Goal: Task Accomplishment & Management: Use online tool/utility

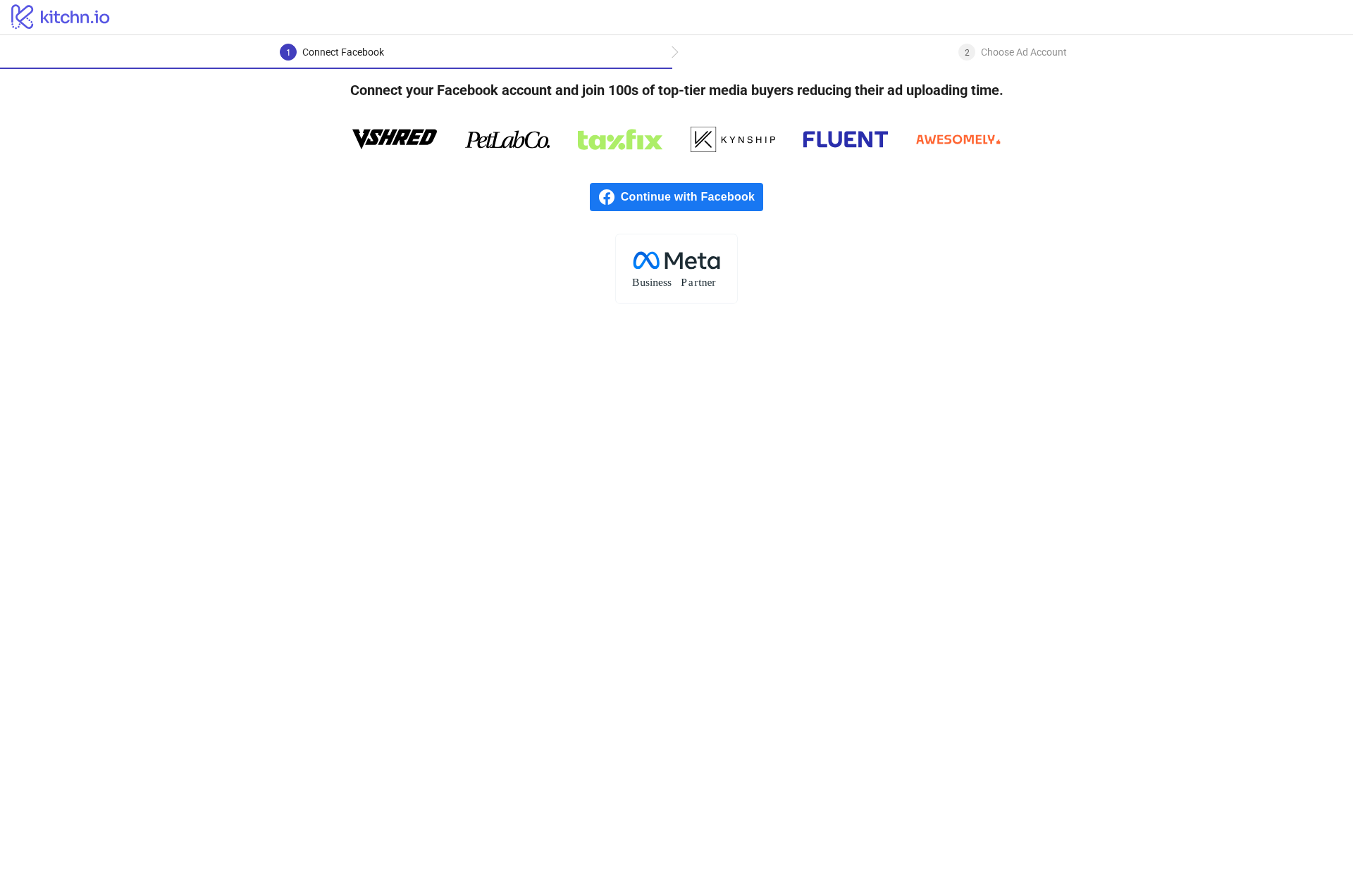
click at [717, 55] on div "2 Choose Ad Account" at bounding box center [1012, 56] width 680 height 26
click at [371, 48] on div "Connect Facebook" at bounding box center [342, 51] width 82 height 17
drag, startPoint x: 748, startPoint y: 399, endPoint x: 776, endPoint y: 387, distance: 30.5
click at [748, 399] on main "1 Connect Facebook 2 Choose Ad Account Connect your Facebook account and join 1…" at bounding box center [676, 466] width 1353 height 862
drag, startPoint x: 491, startPoint y: 514, endPoint x: 670, endPoint y: 457, distance: 187.9
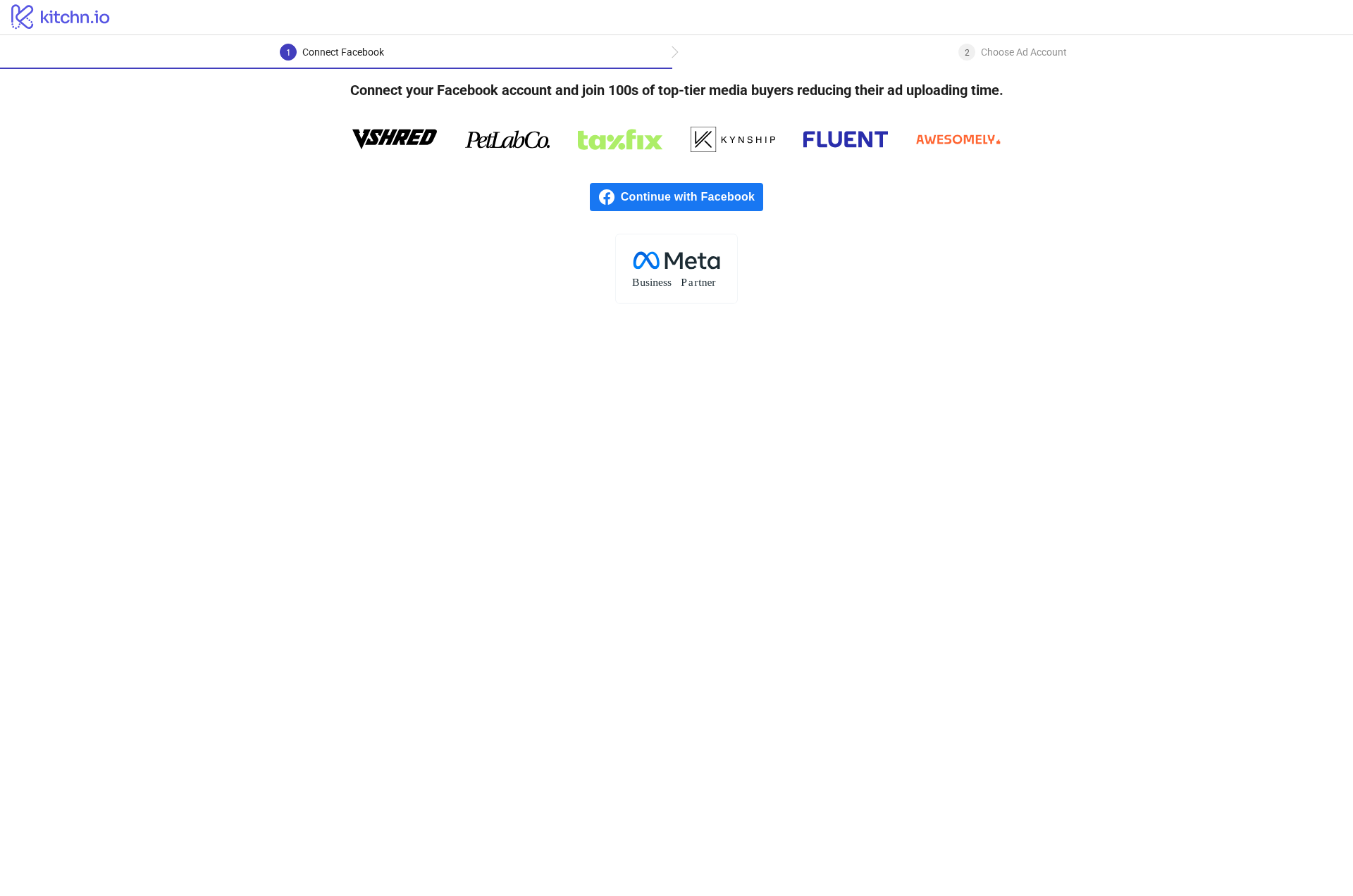
click at [491, 514] on main "1 Connect Facebook 2 Choose Ad Account Connect your Facebook account and join 1…" at bounding box center [676, 466] width 1353 height 862
click at [694, 193] on span "Continue with Facebook" at bounding box center [691, 197] width 142 height 29
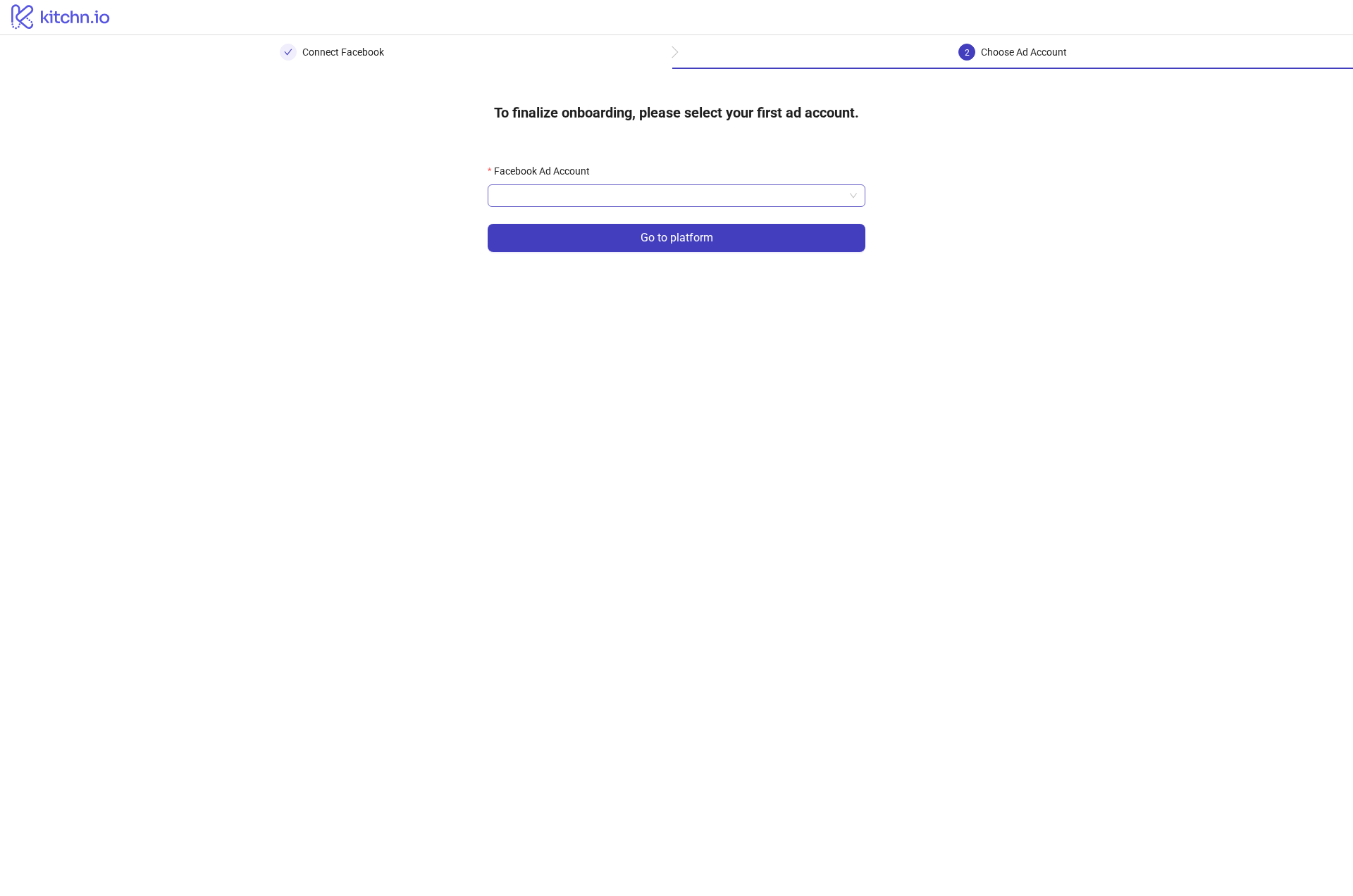
click at [741, 194] on input "Facebook Ad Account" at bounding box center [670, 195] width 348 height 21
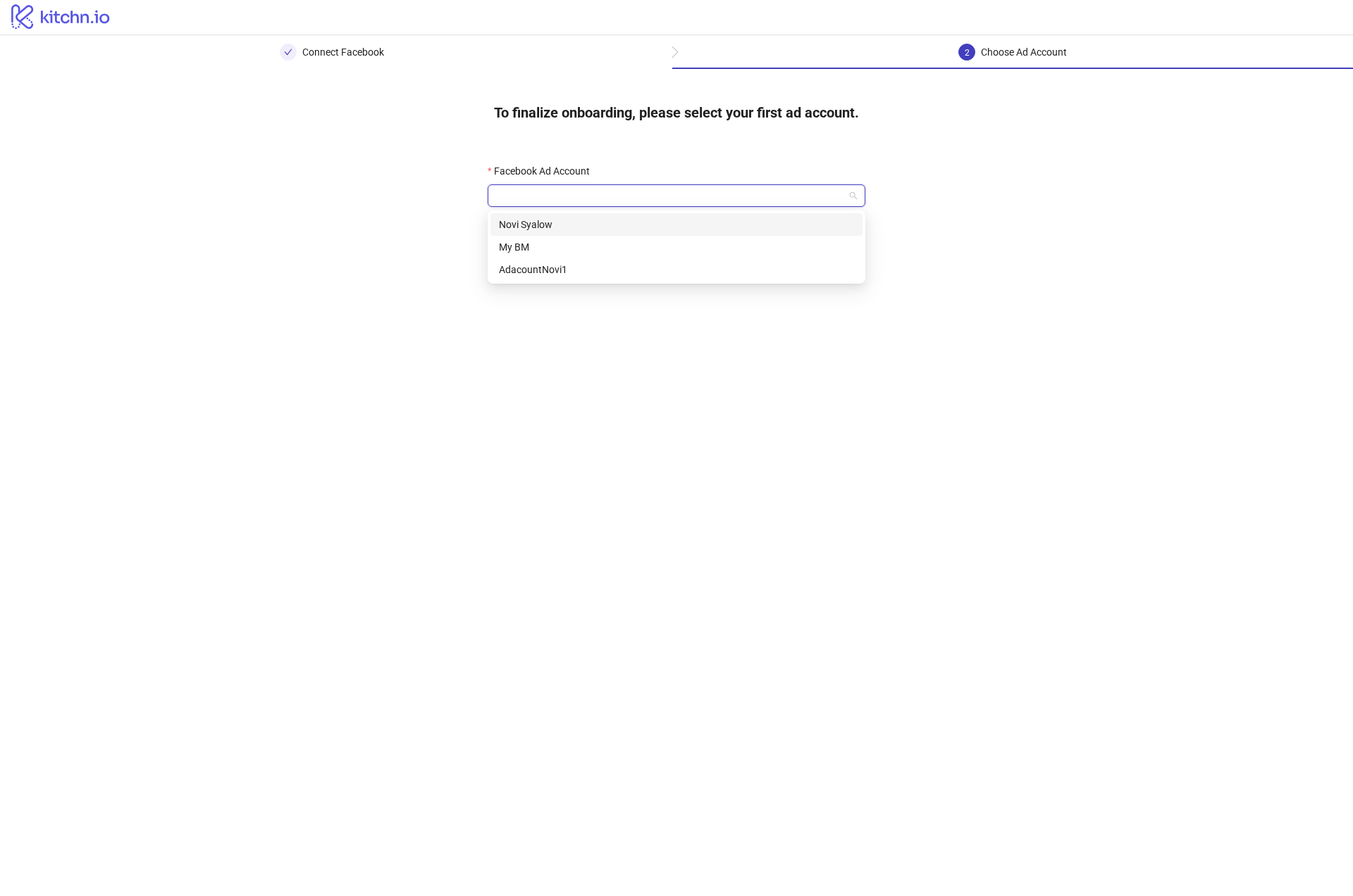
click at [560, 223] on div "Novi Syalow" at bounding box center [676, 225] width 355 height 16
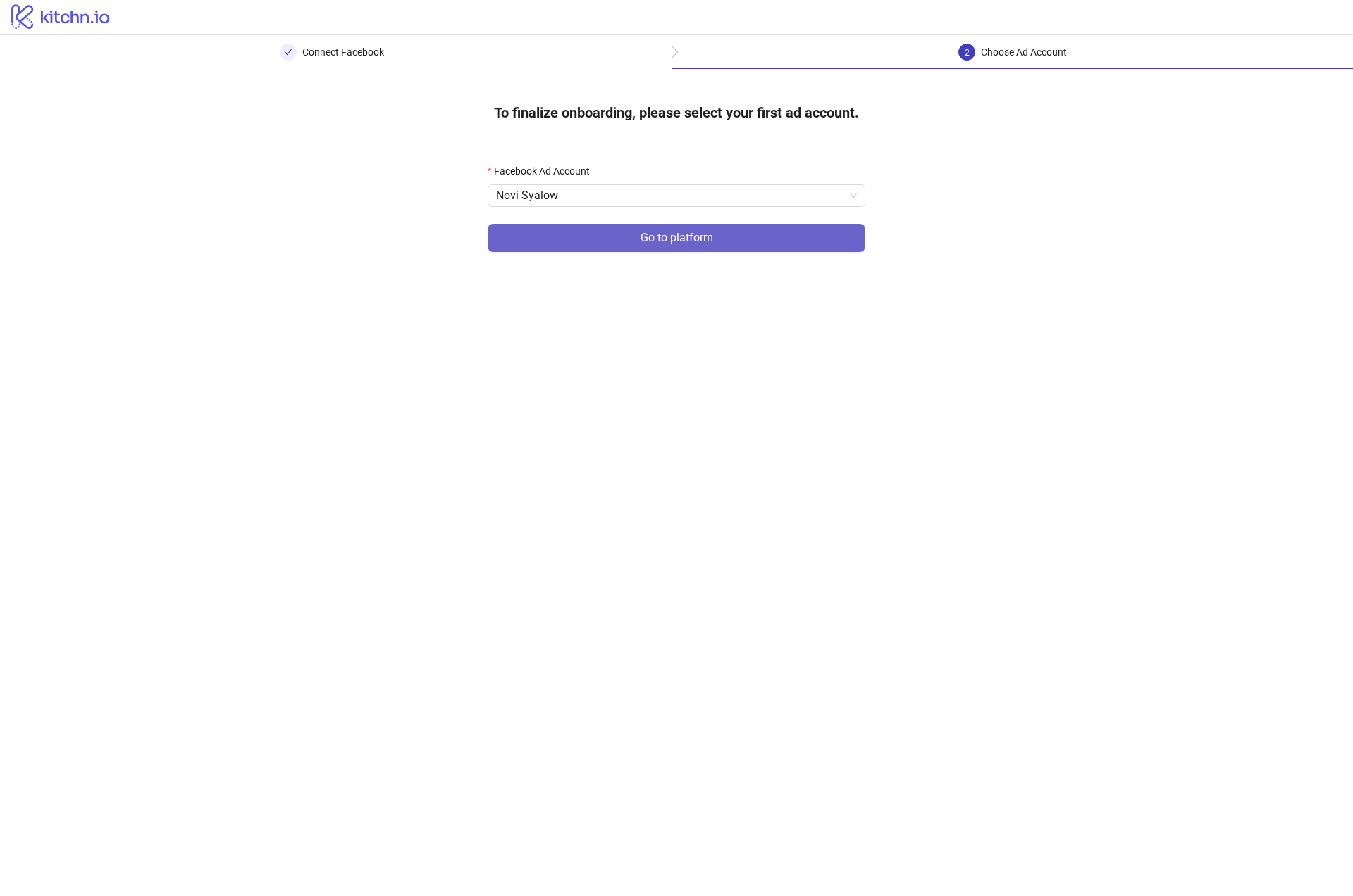
click at [676, 236] on span "Go to platform" at bounding box center [676, 238] width 73 height 13
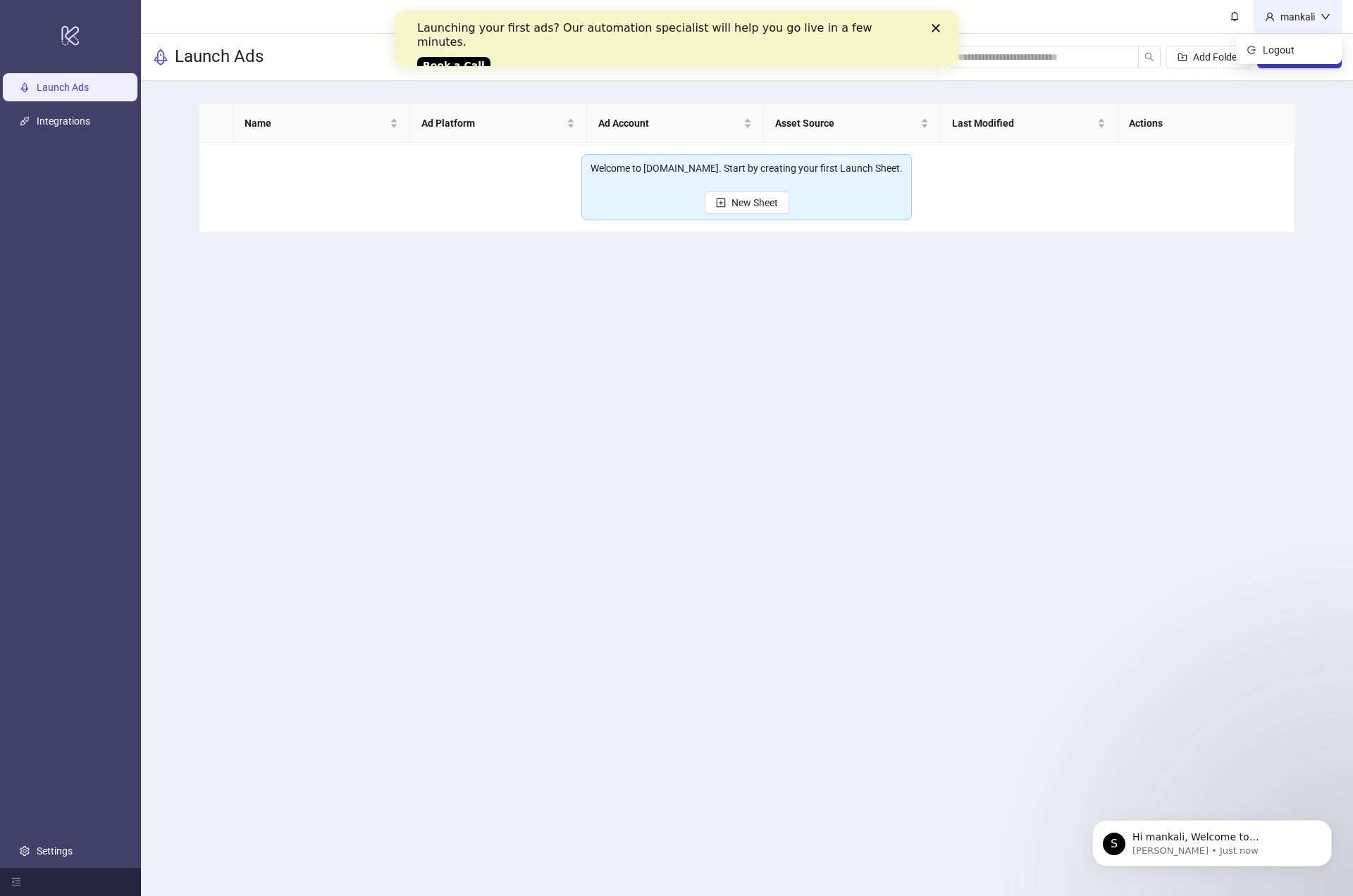
click at [1318, 7] on div "mankali" at bounding box center [1297, 17] width 88 height 34
click at [748, 203] on span "New Sheet" at bounding box center [753, 202] width 46 height 11
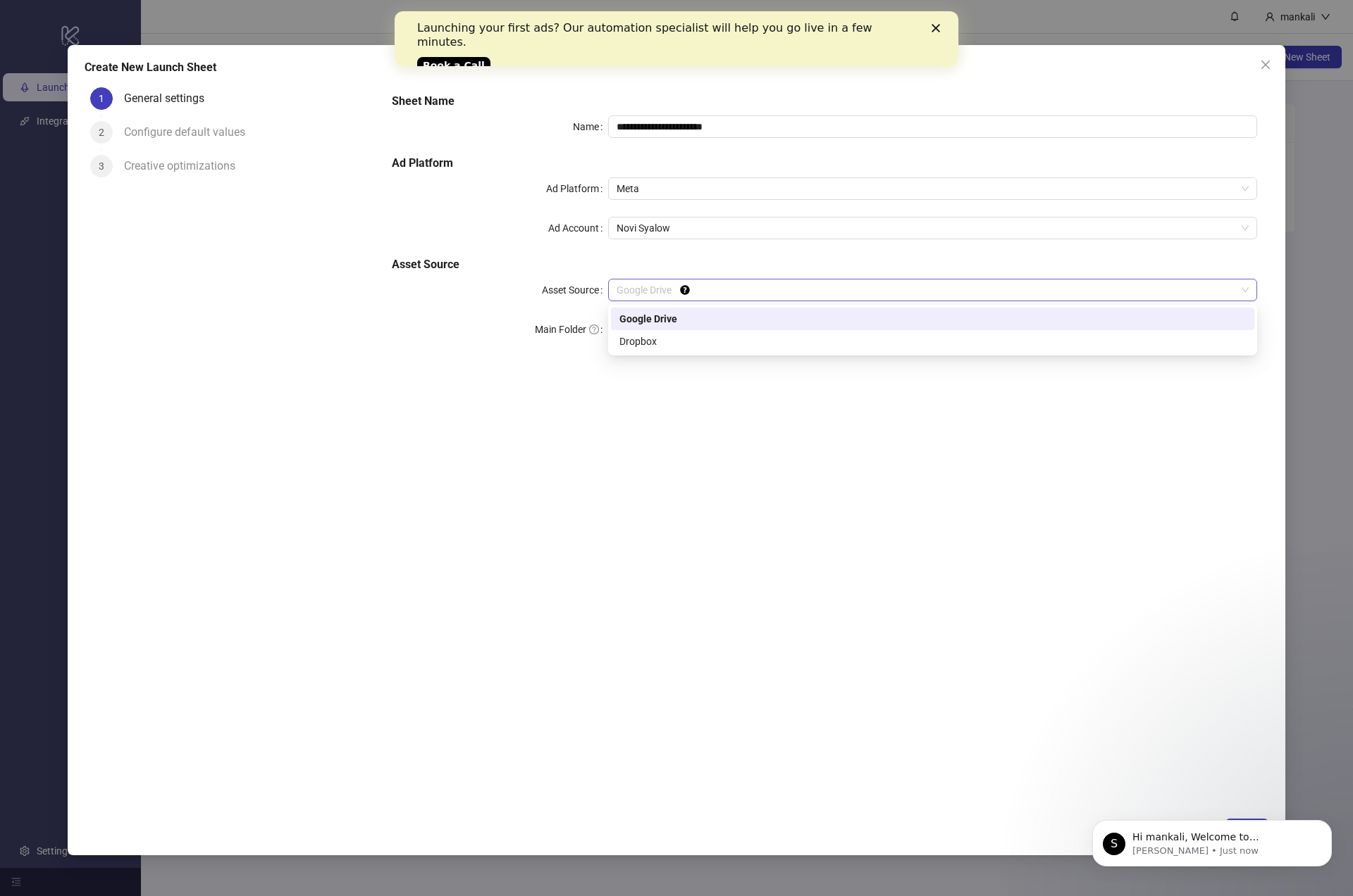
click at [715, 292] on span "Google Drive" at bounding box center [932, 290] width 632 height 21
click at [706, 296] on span "Google Drive" at bounding box center [932, 290] width 632 height 21
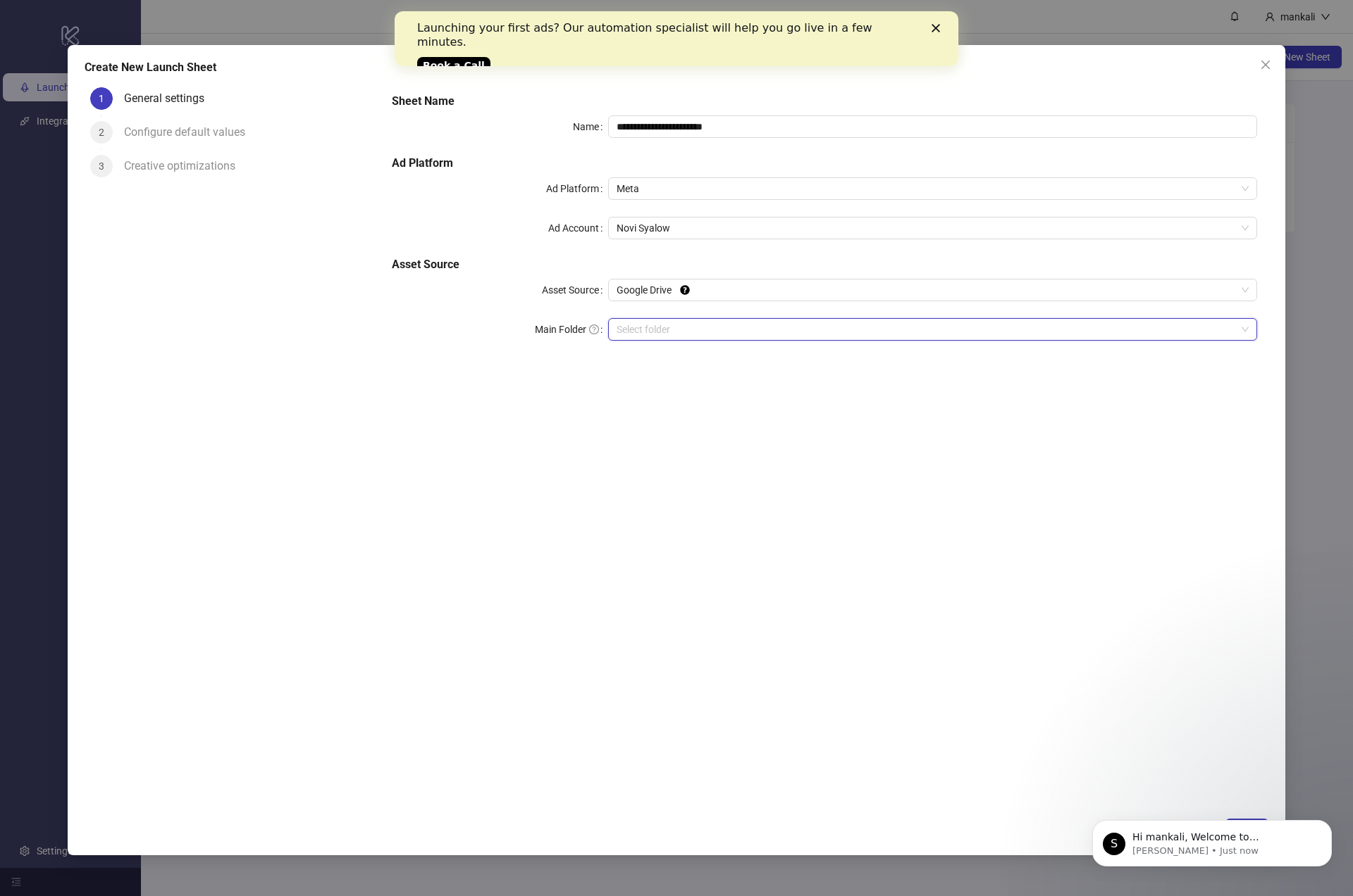
click at [676, 330] on input "Main Folder" at bounding box center [926, 329] width 619 height 21
click at [734, 330] on input "Main Folder" at bounding box center [926, 329] width 619 height 21
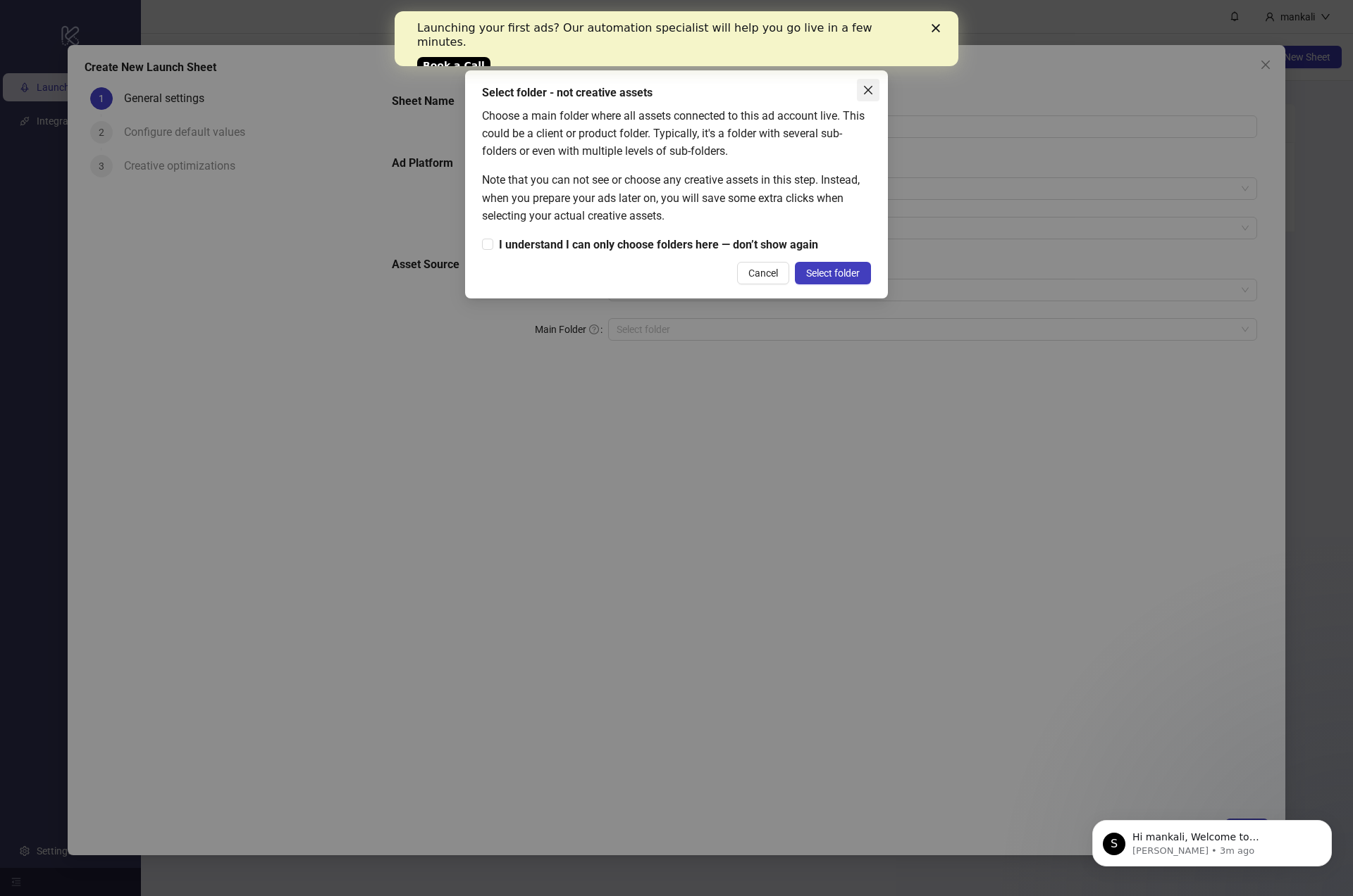
click at [865, 90] on icon "close" at bounding box center [867, 90] width 11 height 11
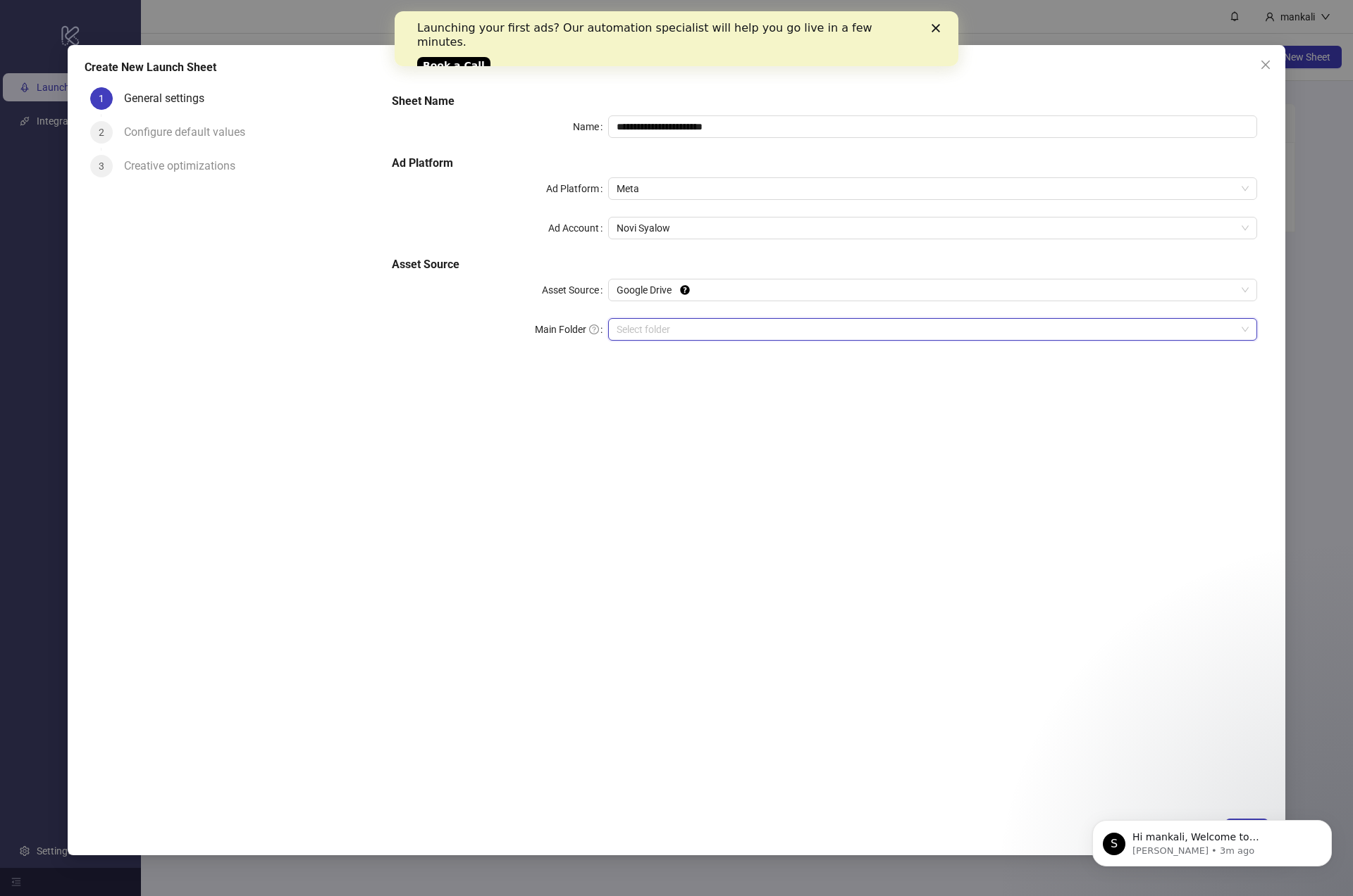
click at [655, 327] on input "Main Folder" at bounding box center [926, 329] width 619 height 21
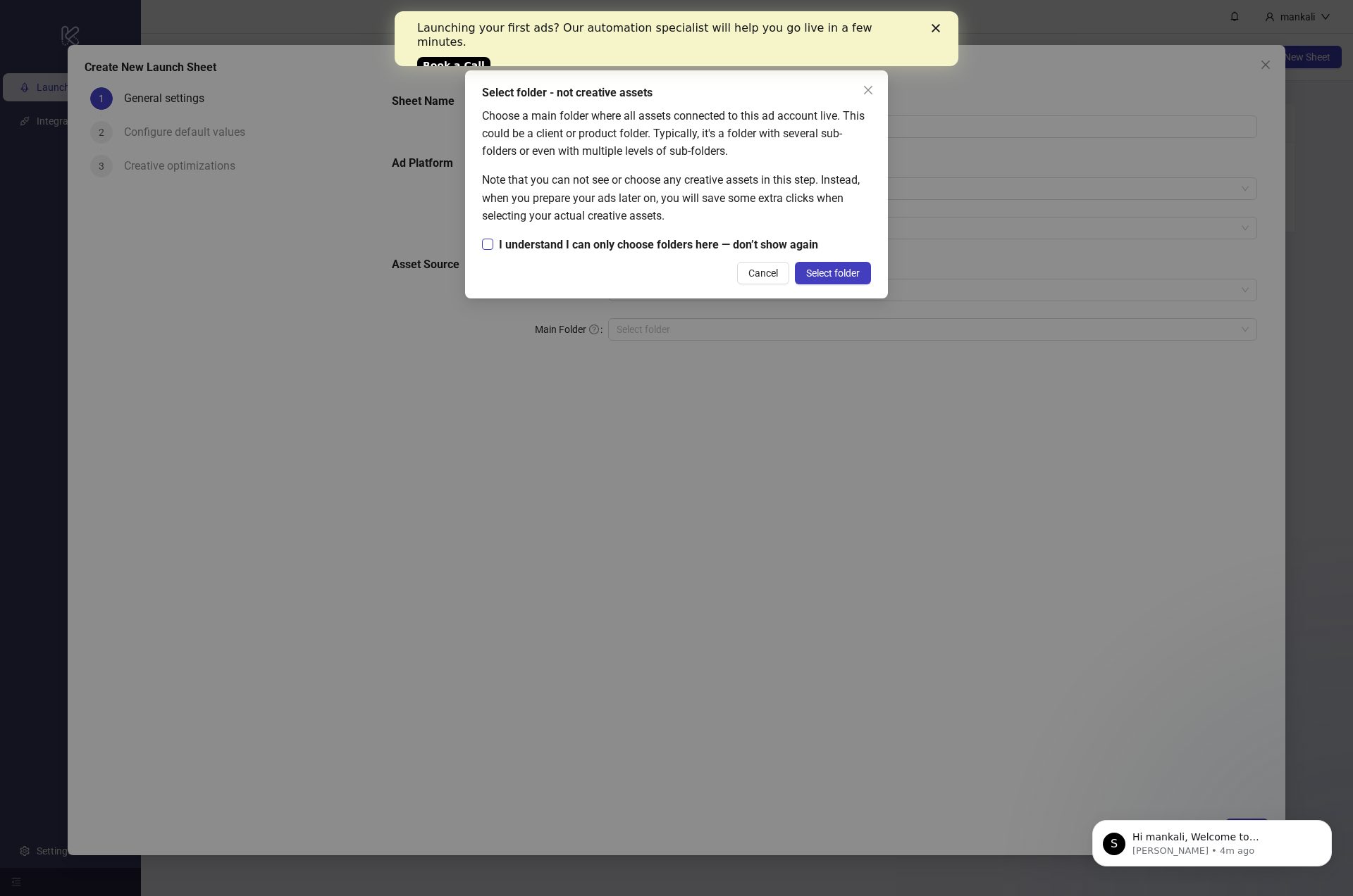
click at [578, 243] on span "I understand I can only choose folders here — don’t show again" at bounding box center [658, 244] width 330 height 18
click at [824, 271] on span "Select folder" at bounding box center [832, 272] width 53 height 11
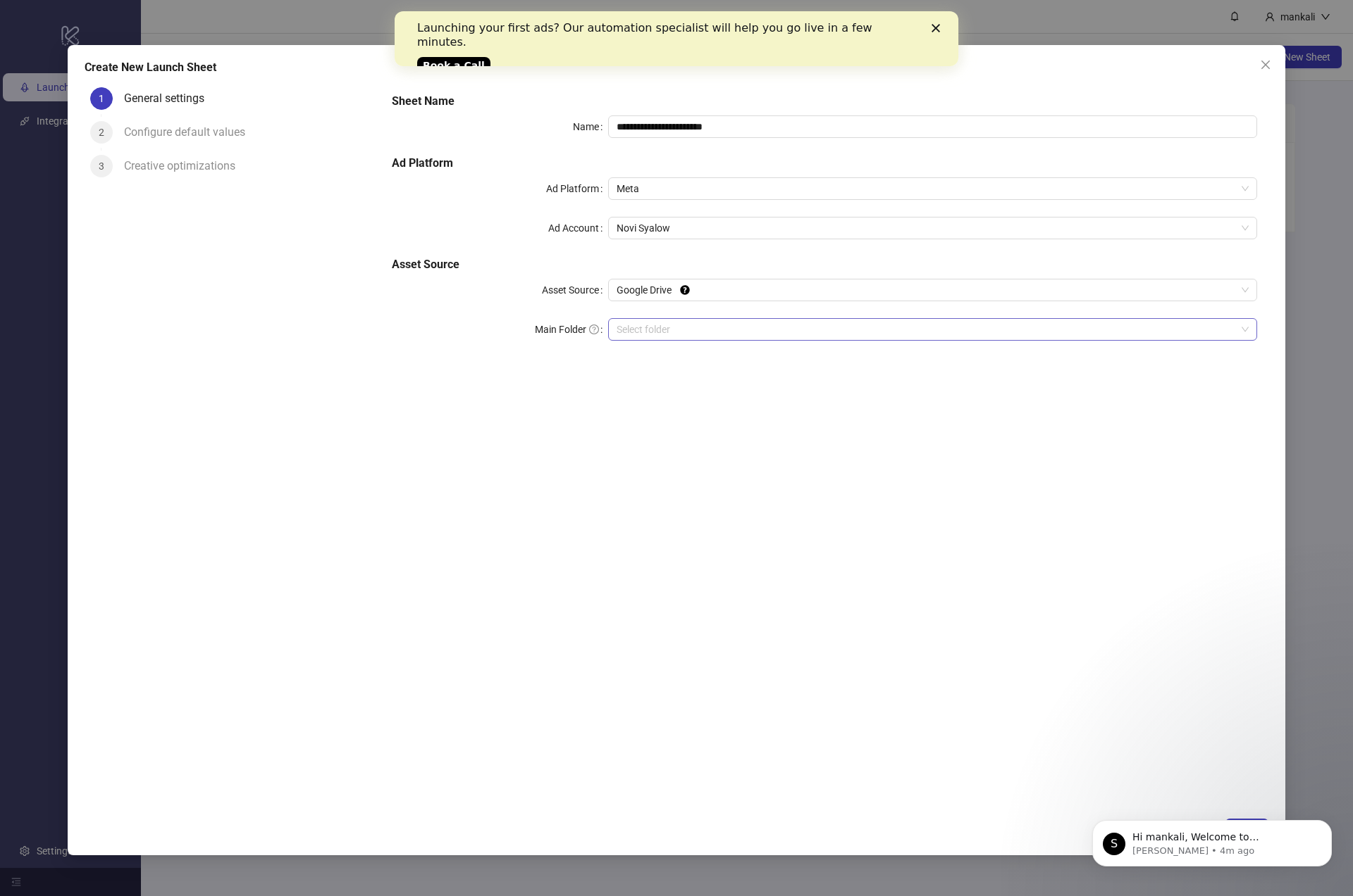
click at [668, 326] on input "Main Folder" at bounding box center [926, 329] width 619 height 21
click at [1263, 845] on p "[PERSON_NAME] • 4m ago" at bounding box center [1223, 851] width 181 height 13
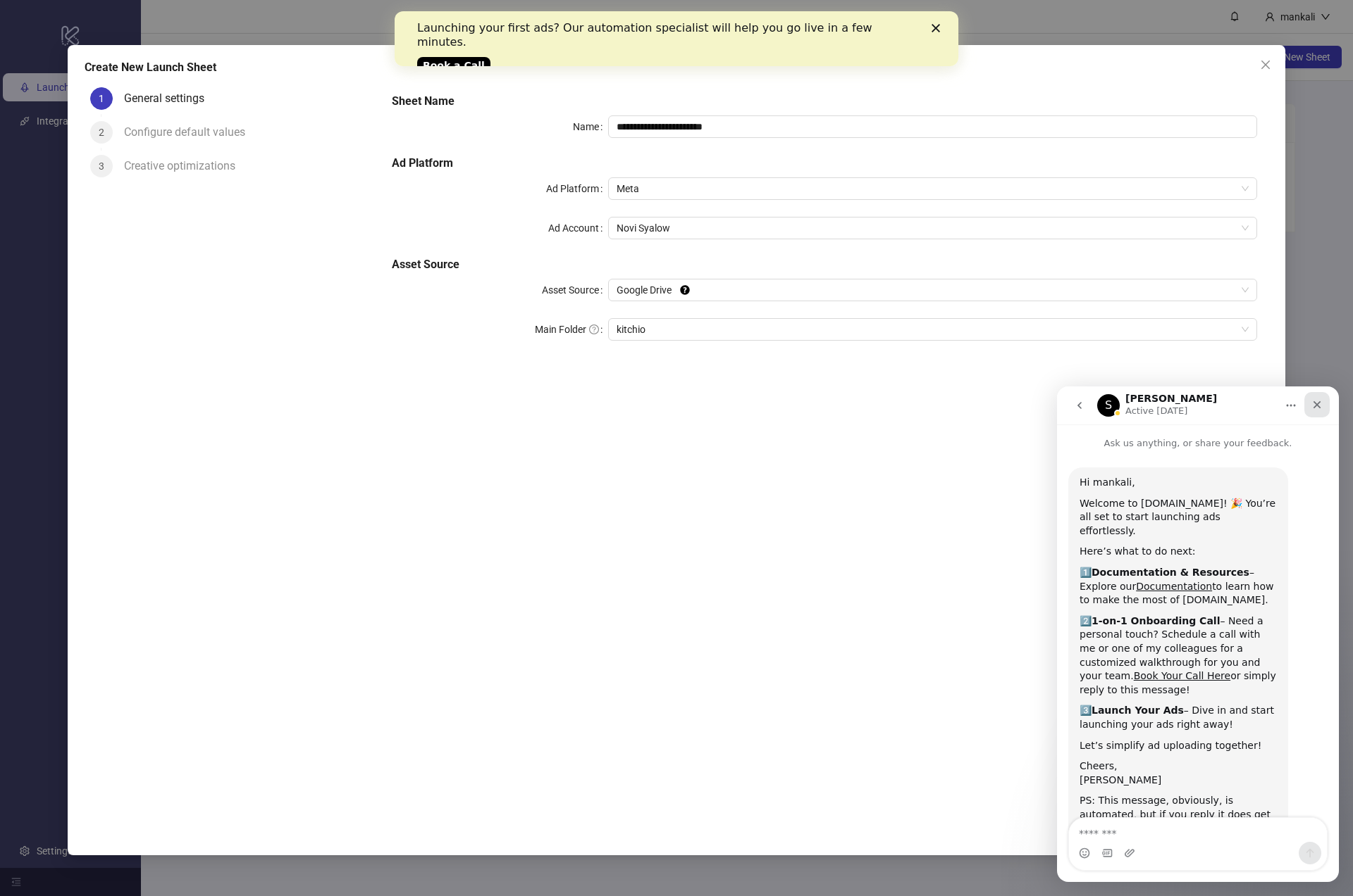
scroll to position [30, 0]
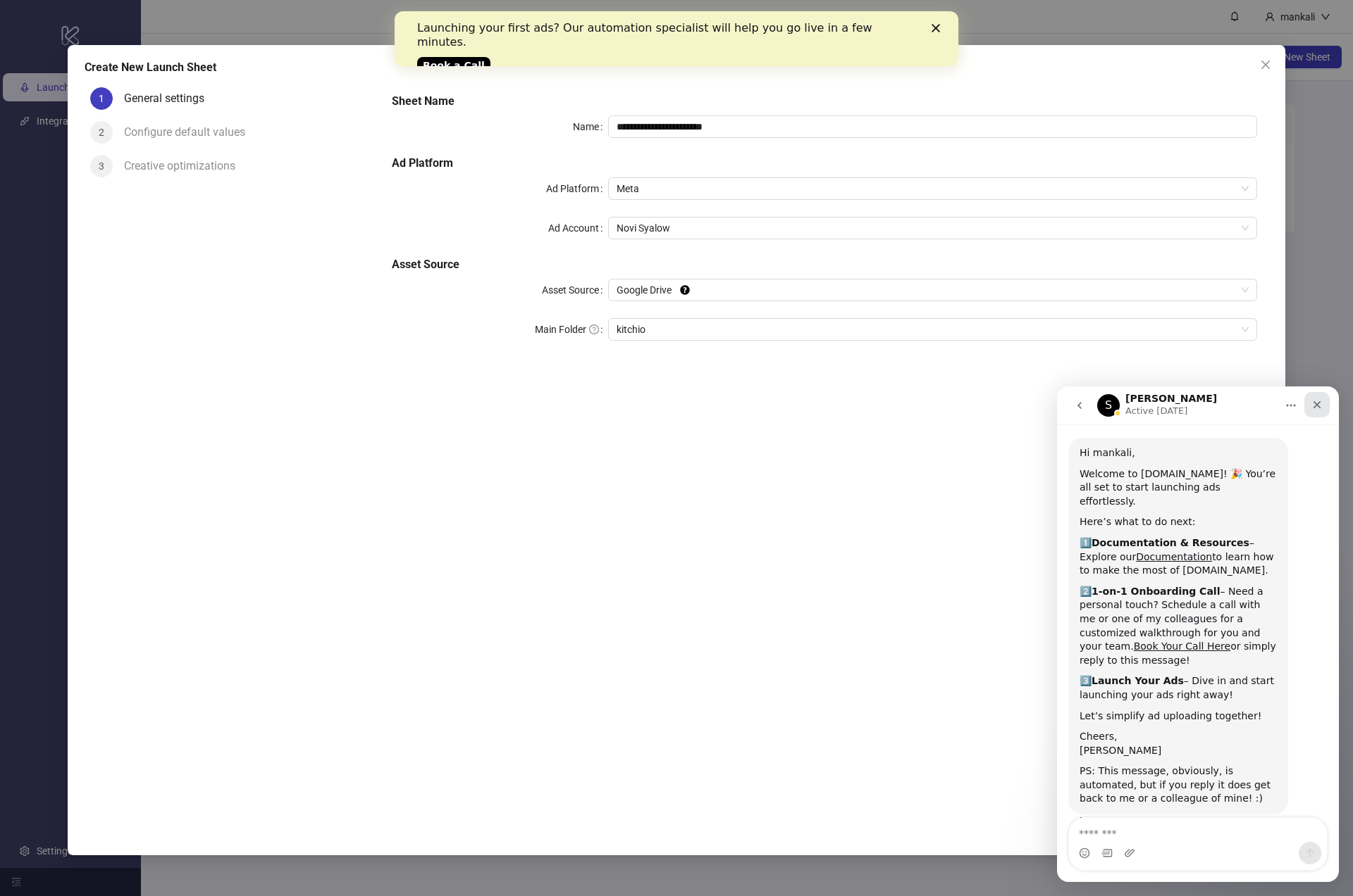
click at [1320, 399] on icon "Close" at bounding box center [1316, 404] width 11 height 11
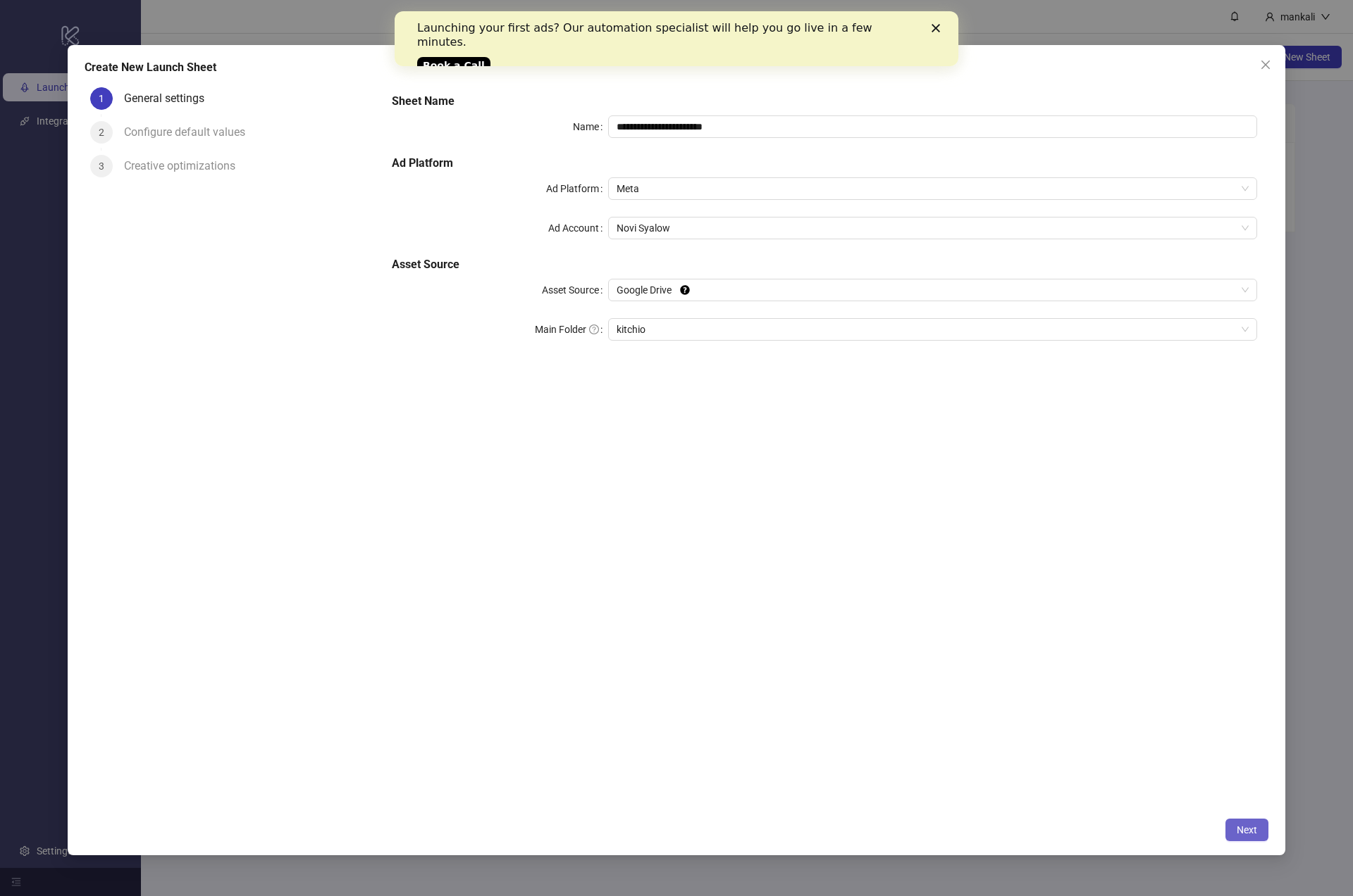
click at [1240, 828] on span "Next" at bounding box center [1246, 829] width 21 height 11
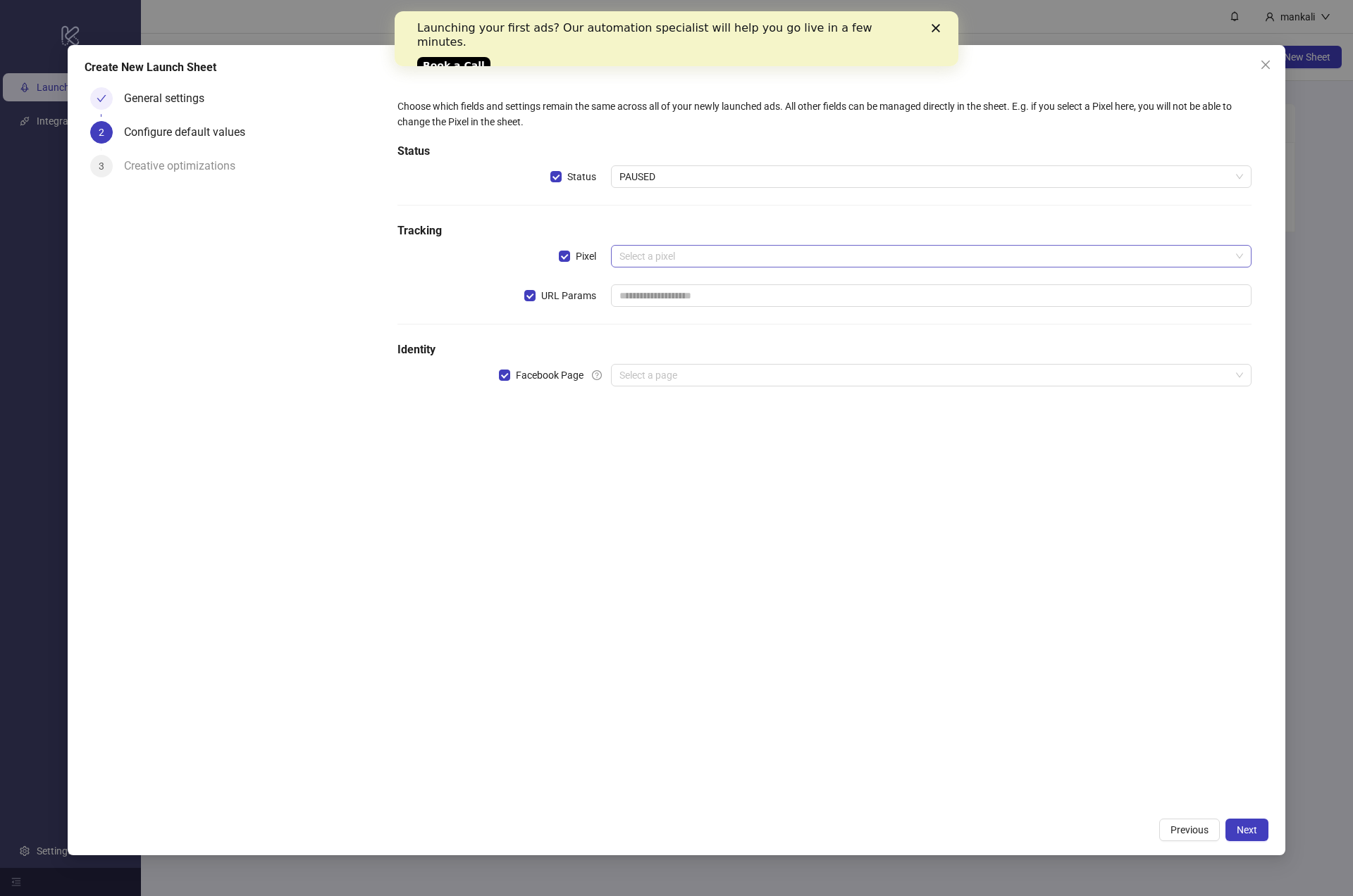
click at [675, 258] on input "search" at bounding box center [924, 255] width 610 height 21
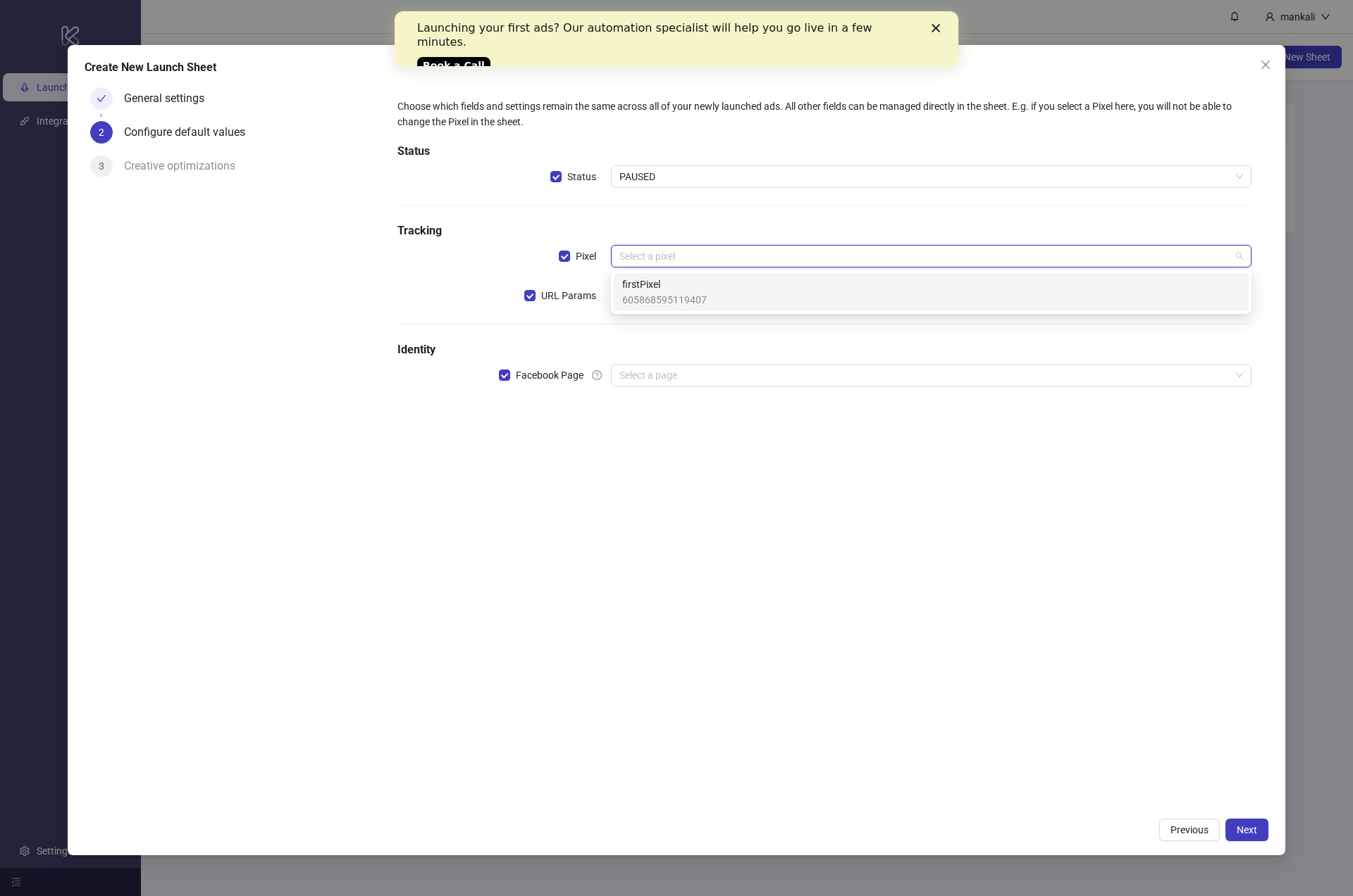
click at [683, 292] on span "605868595119407" at bounding box center [665, 300] width 85 height 16
click at [683, 292] on input "text" at bounding box center [930, 296] width 640 height 23
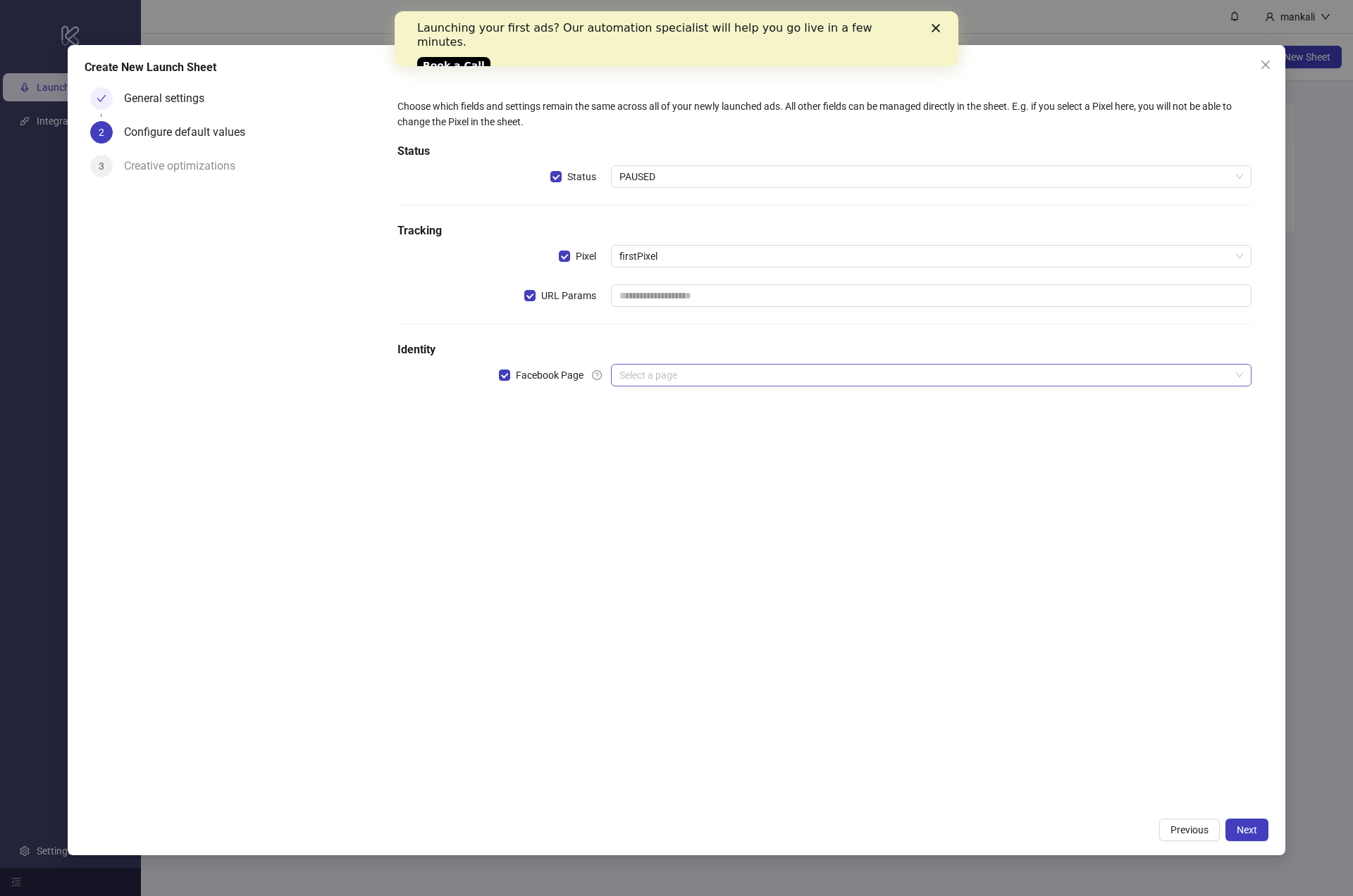
click at [672, 376] on input "search" at bounding box center [924, 375] width 610 height 21
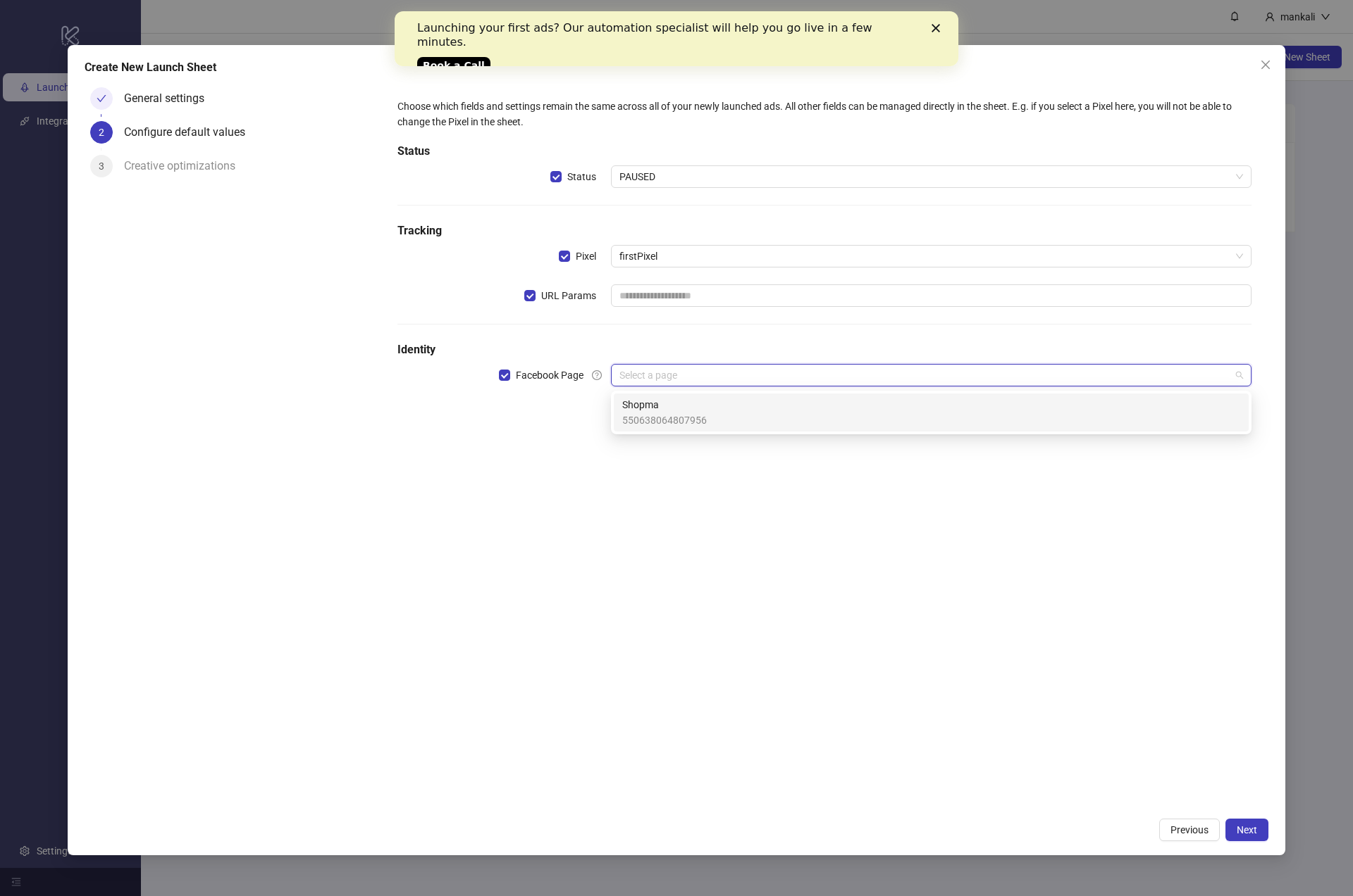
click at [675, 405] on span "Shopma" at bounding box center [665, 405] width 85 height 16
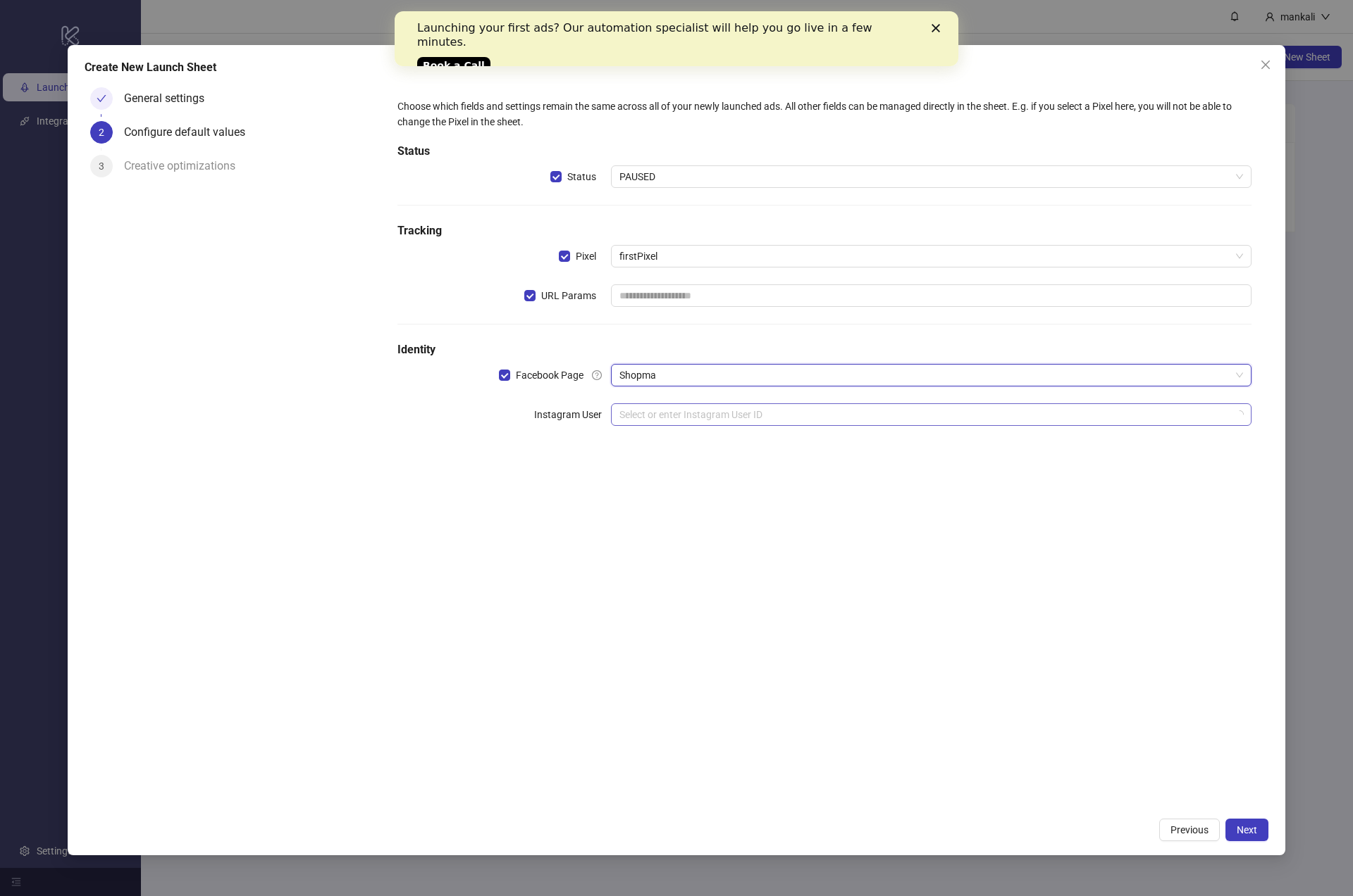
click at [660, 406] on input "search" at bounding box center [924, 414] width 610 height 21
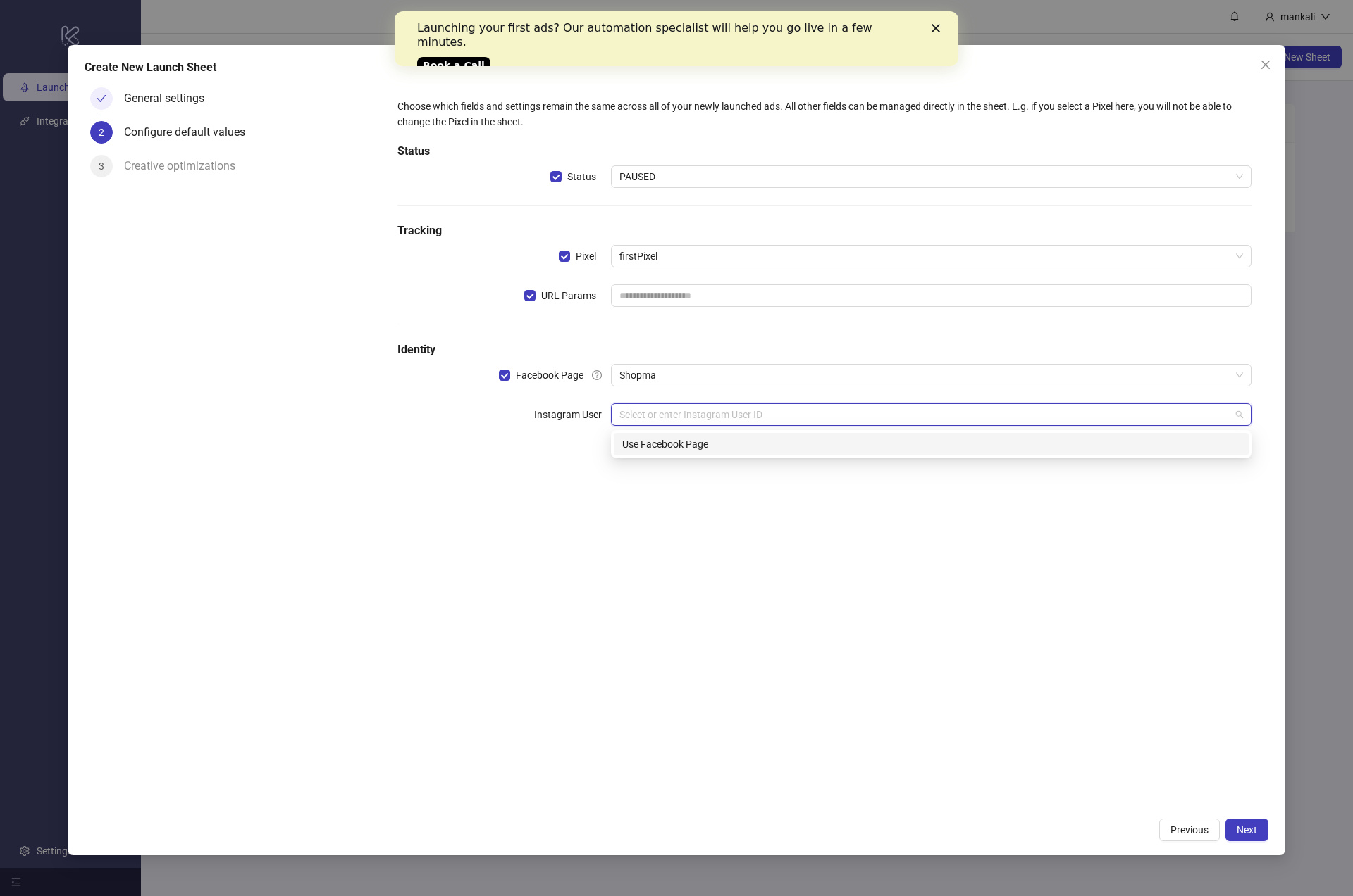
click at [684, 440] on div "Use Facebook Page" at bounding box center [931, 445] width 617 height 16
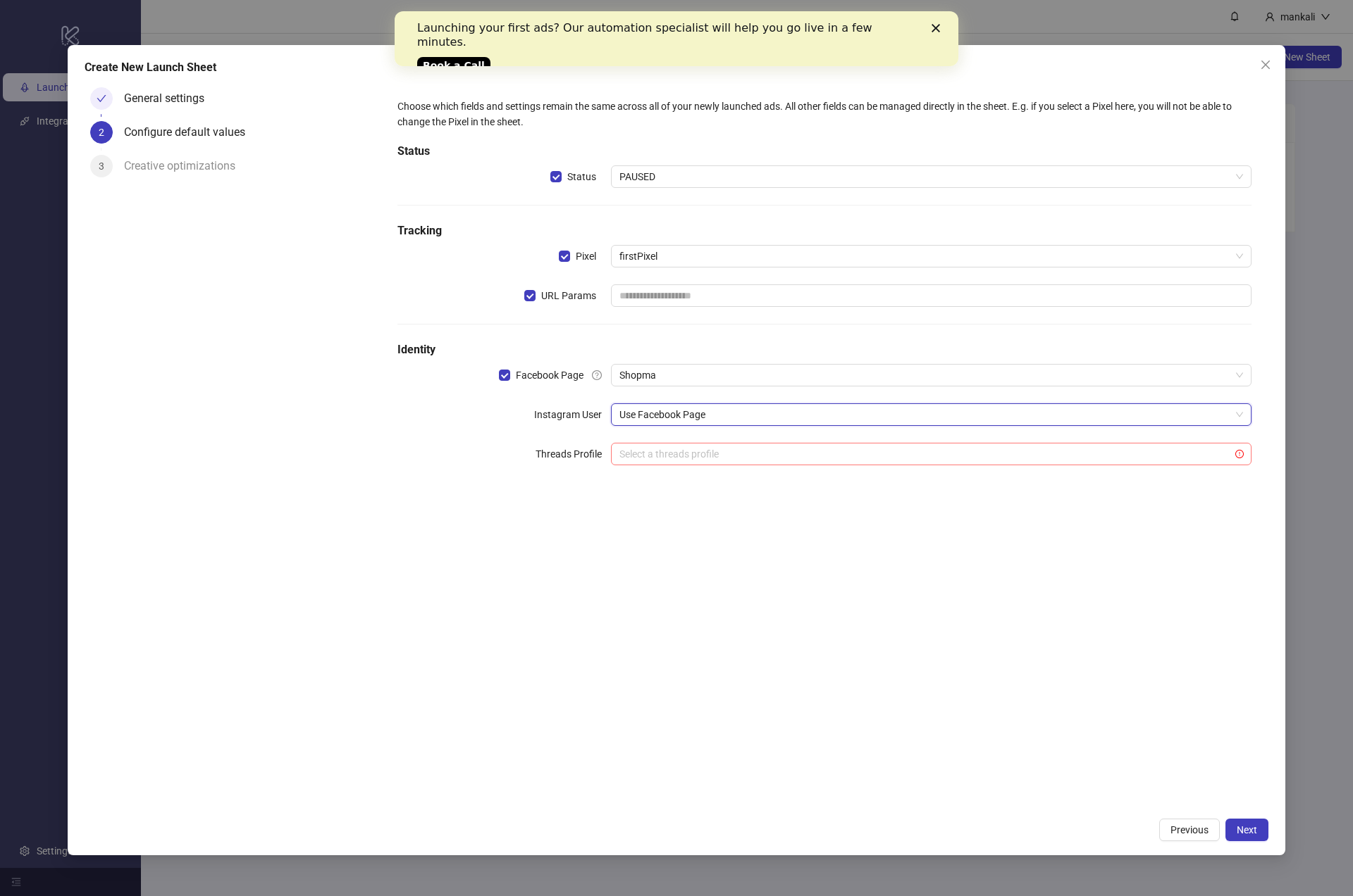
click at [715, 464] on input "search" at bounding box center [924, 453] width 610 height 21
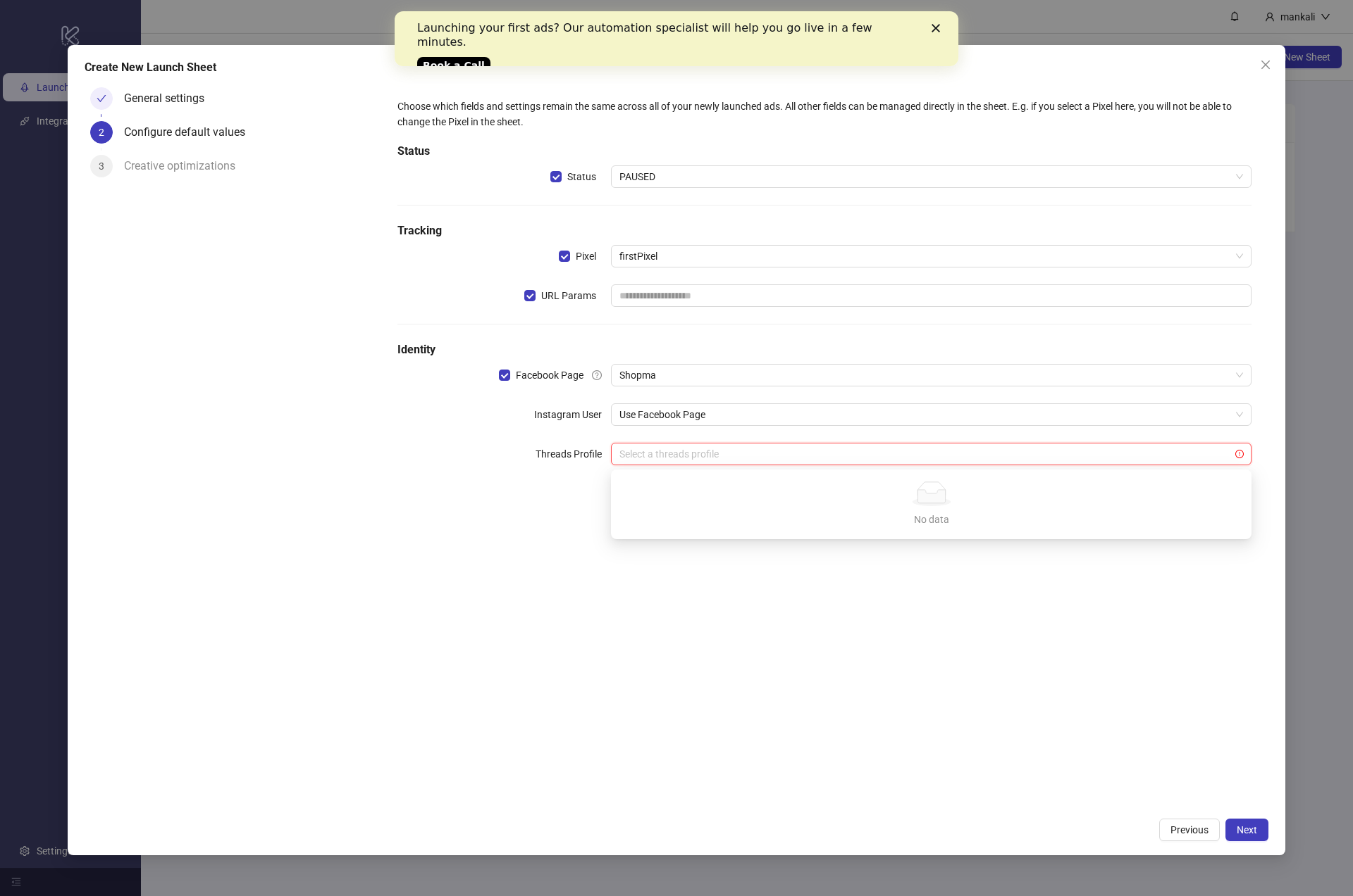
click at [800, 589] on div "Choose which fields and settings remain the same across all of your newly launc…" at bounding box center [824, 447] width 888 height 729
click at [1246, 834] on span "Next" at bounding box center [1246, 829] width 21 height 11
click at [657, 305] on input "text" at bounding box center [930, 296] width 640 height 23
click at [529, 288] on label "URL Params" at bounding box center [562, 296] width 78 height 16
click at [1237, 826] on span "Next" at bounding box center [1246, 829] width 21 height 11
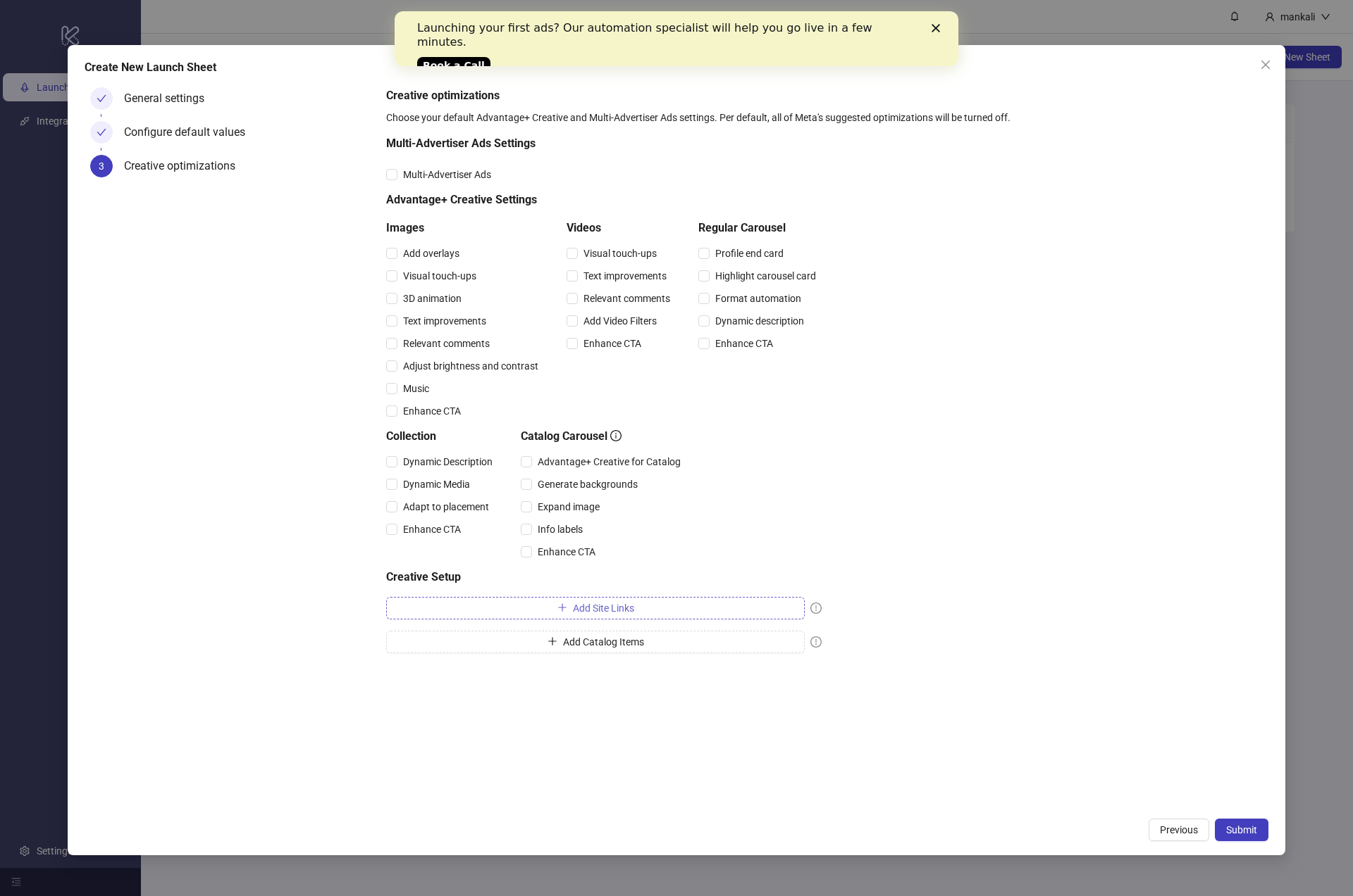
click at [501, 602] on button "Add Site Links" at bounding box center [595, 608] width 418 height 23
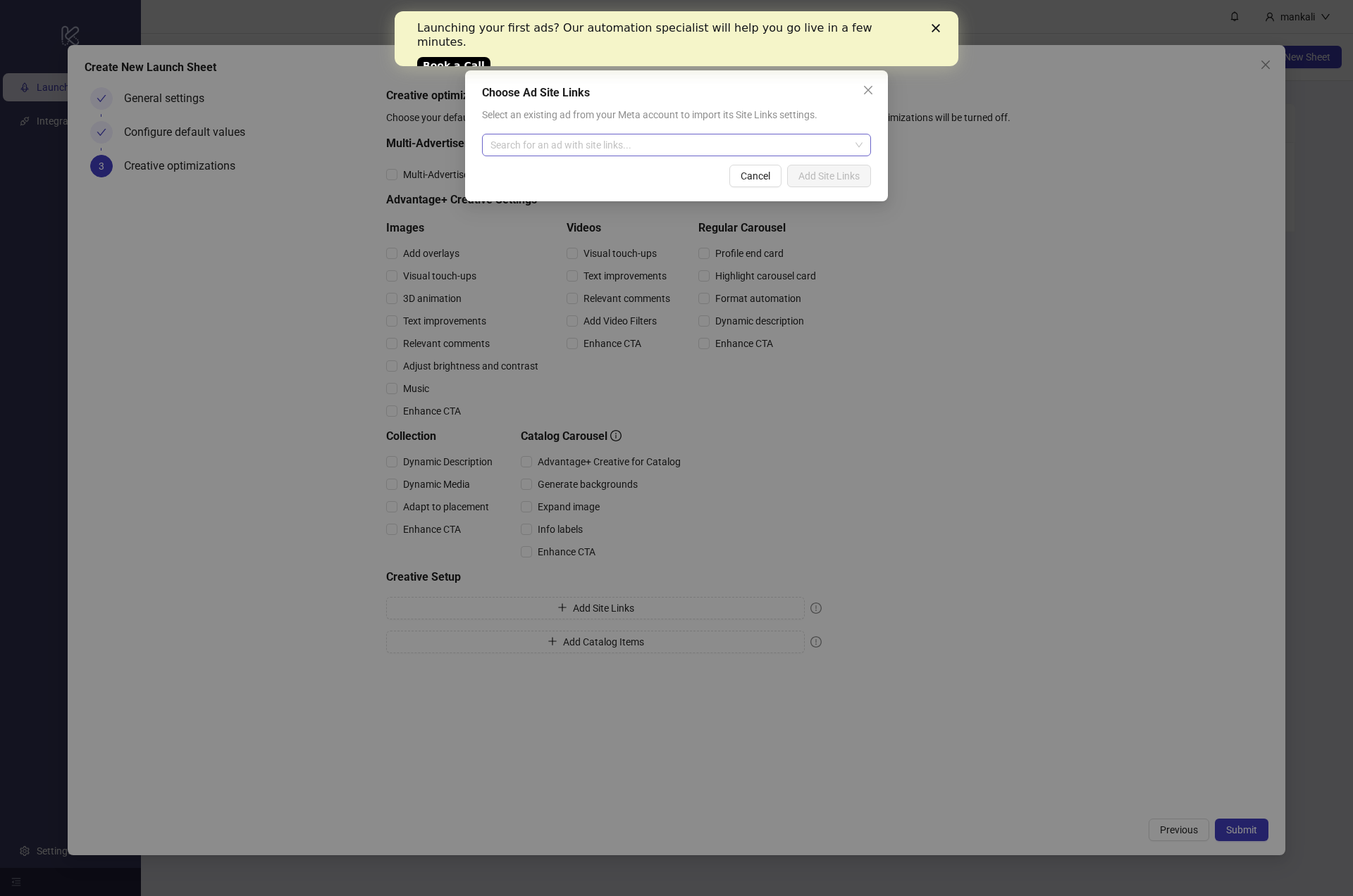
click at [660, 144] on input "search" at bounding box center [670, 144] width 359 height 21
click at [865, 85] on icon "close" at bounding box center [867, 90] width 11 height 11
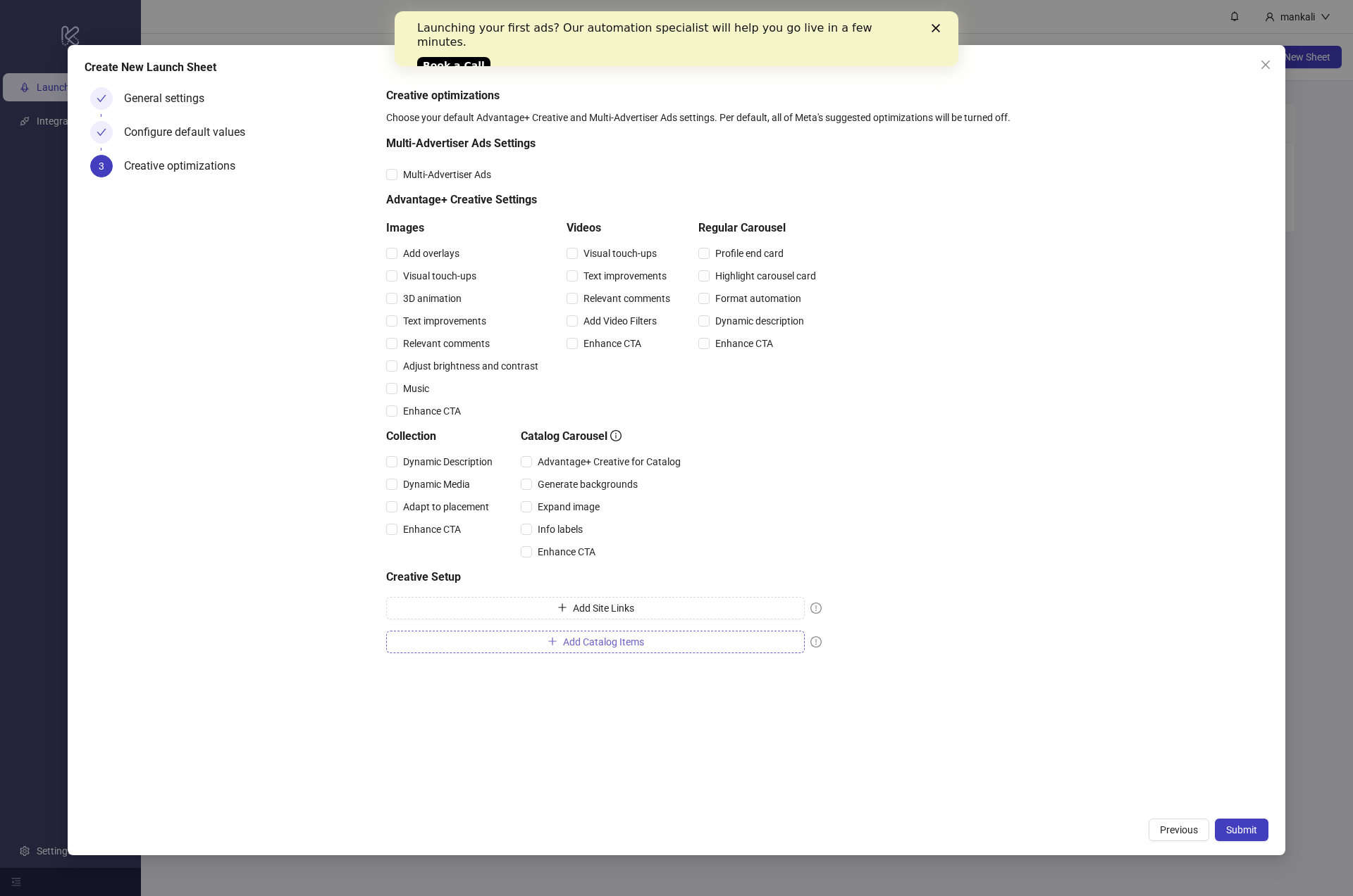
click at [581, 641] on span "Add Catalog Items" at bounding box center [604, 642] width 81 height 11
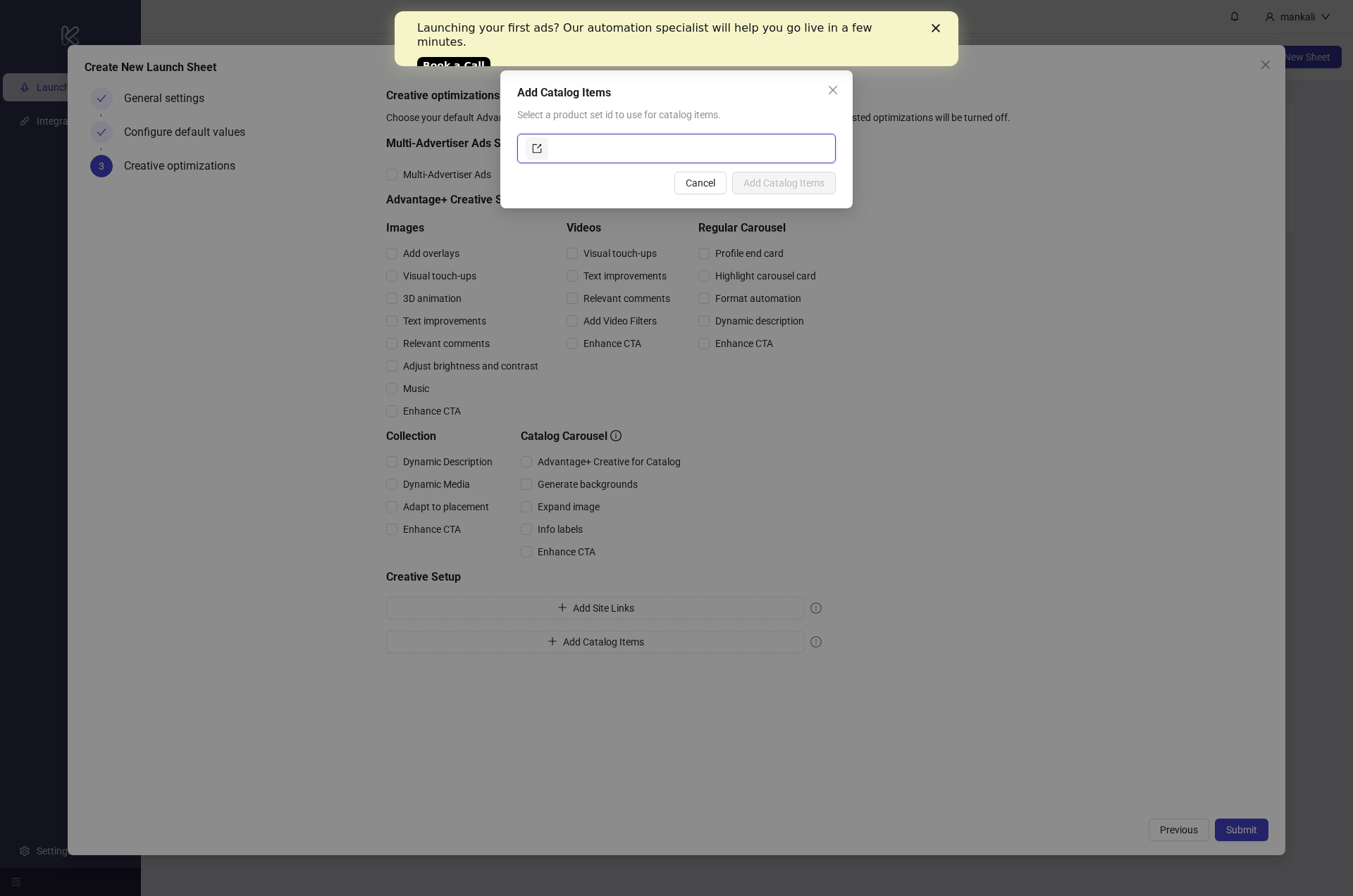
click at [725, 151] on input "text" at bounding box center [689, 148] width 276 height 23
click at [536, 148] on icon "export" at bounding box center [536, 149] width 10 height 10
click at [837, 94] on icon "close" at bounding box center [832, 90] width 11 height 11
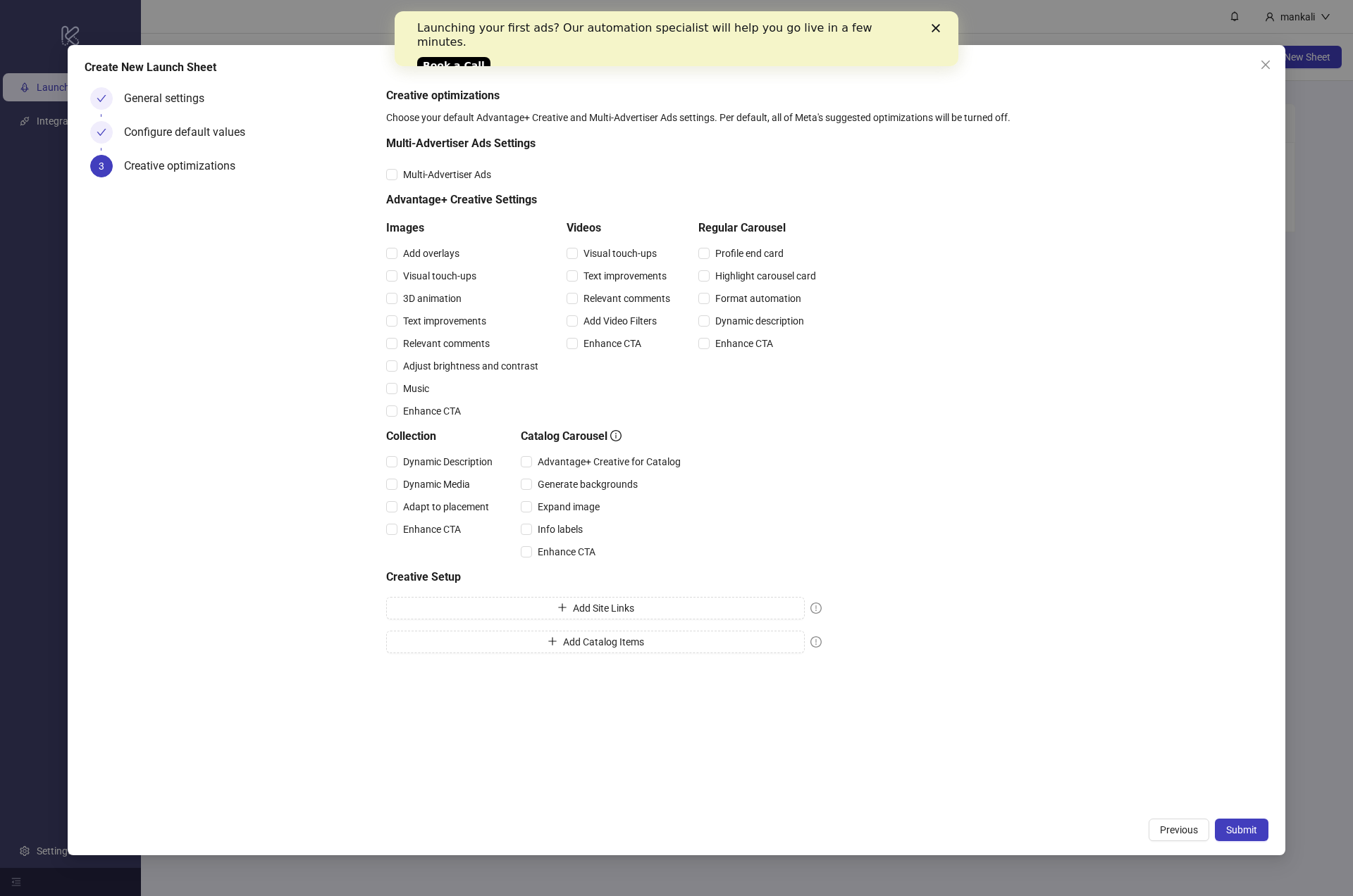
click at [936, 30] on polygon "Close" at bounding box center [935, 28] width 9 height 9
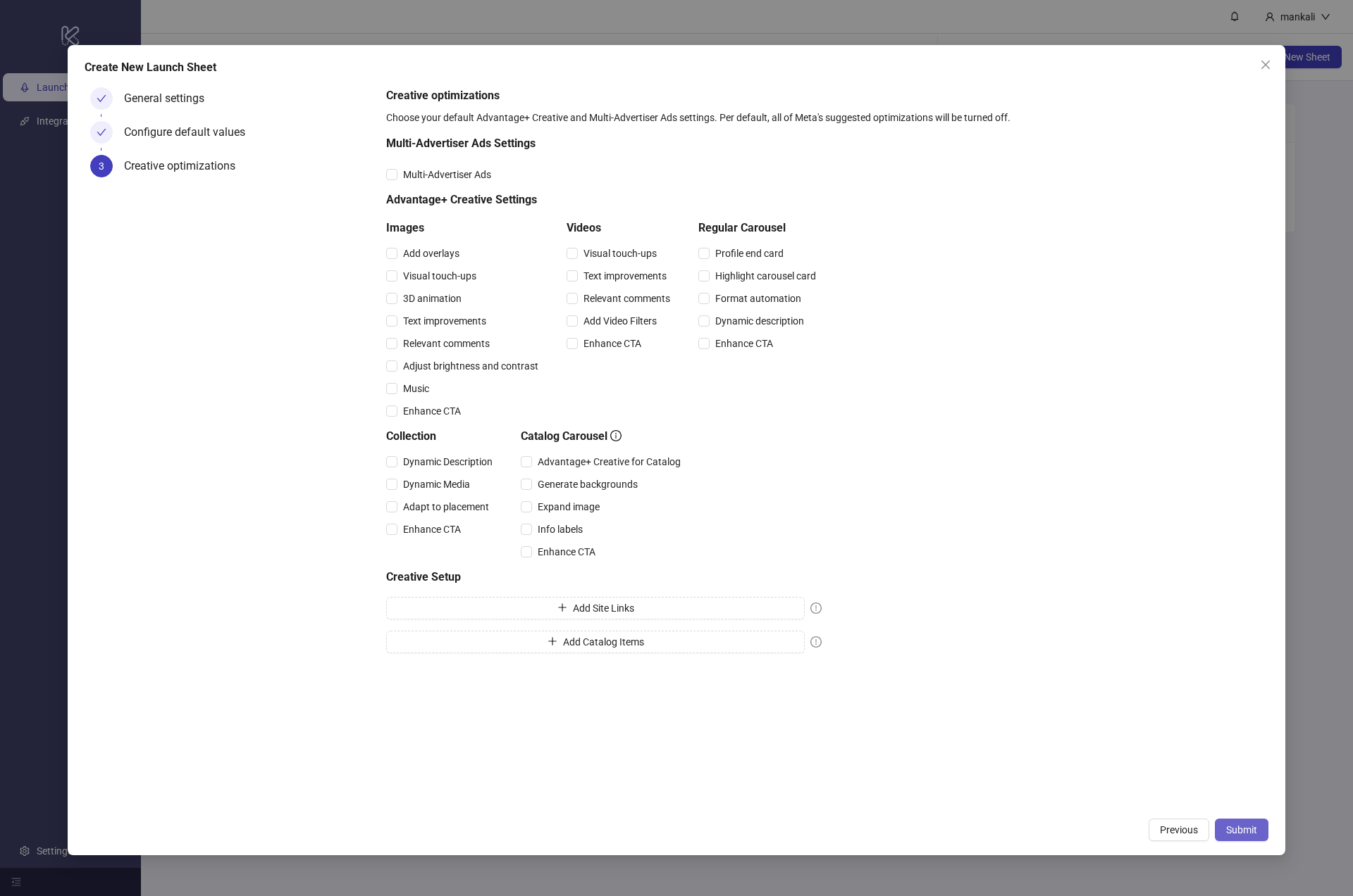
click at [1229, 822] on button "Submit" at bounding box center [1242, 830] width 53 height 23
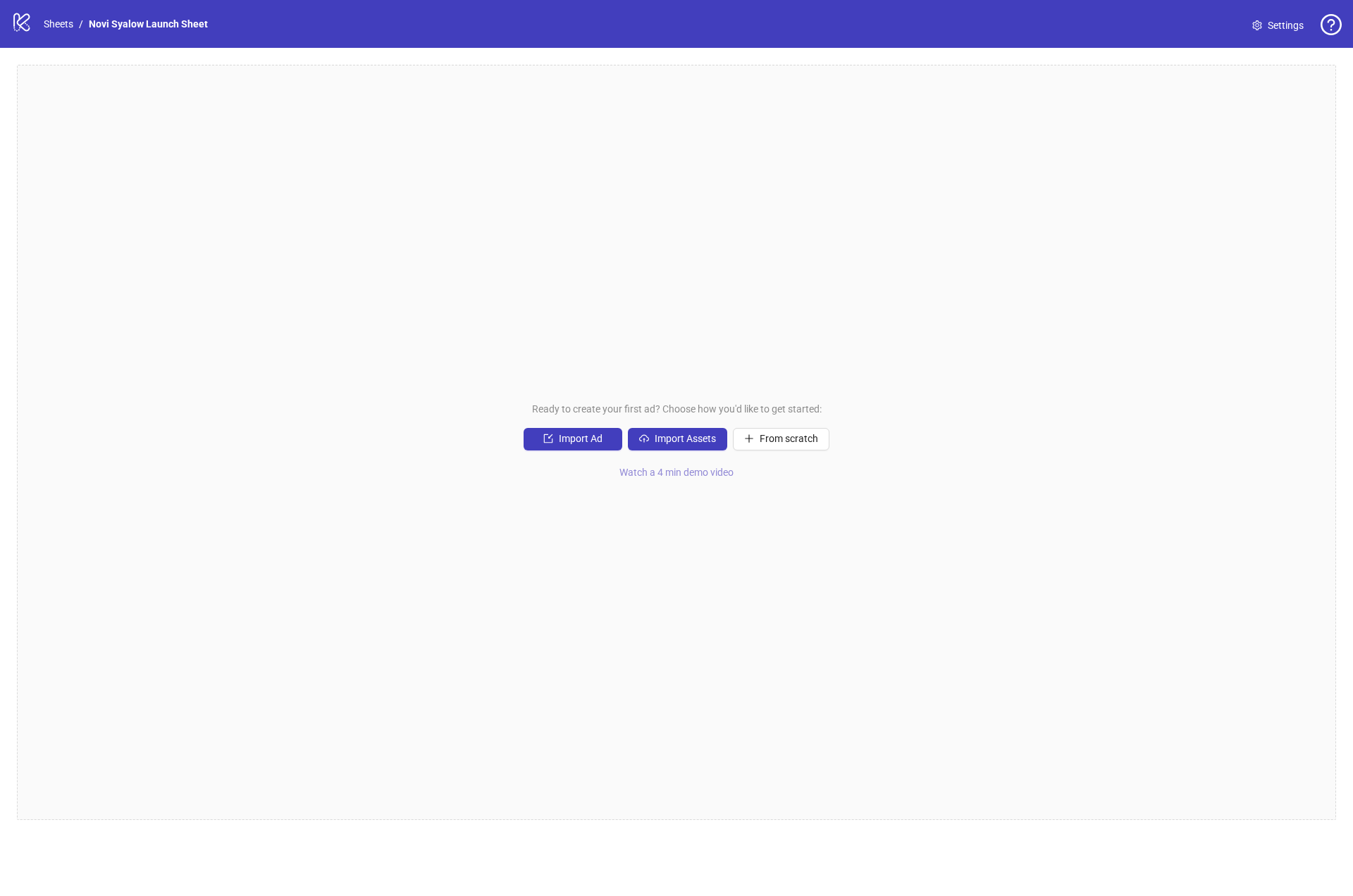
click at [691, 473] on span "Watch a 4 min demo video" at bounding box center [676, 472] width 114 height 11
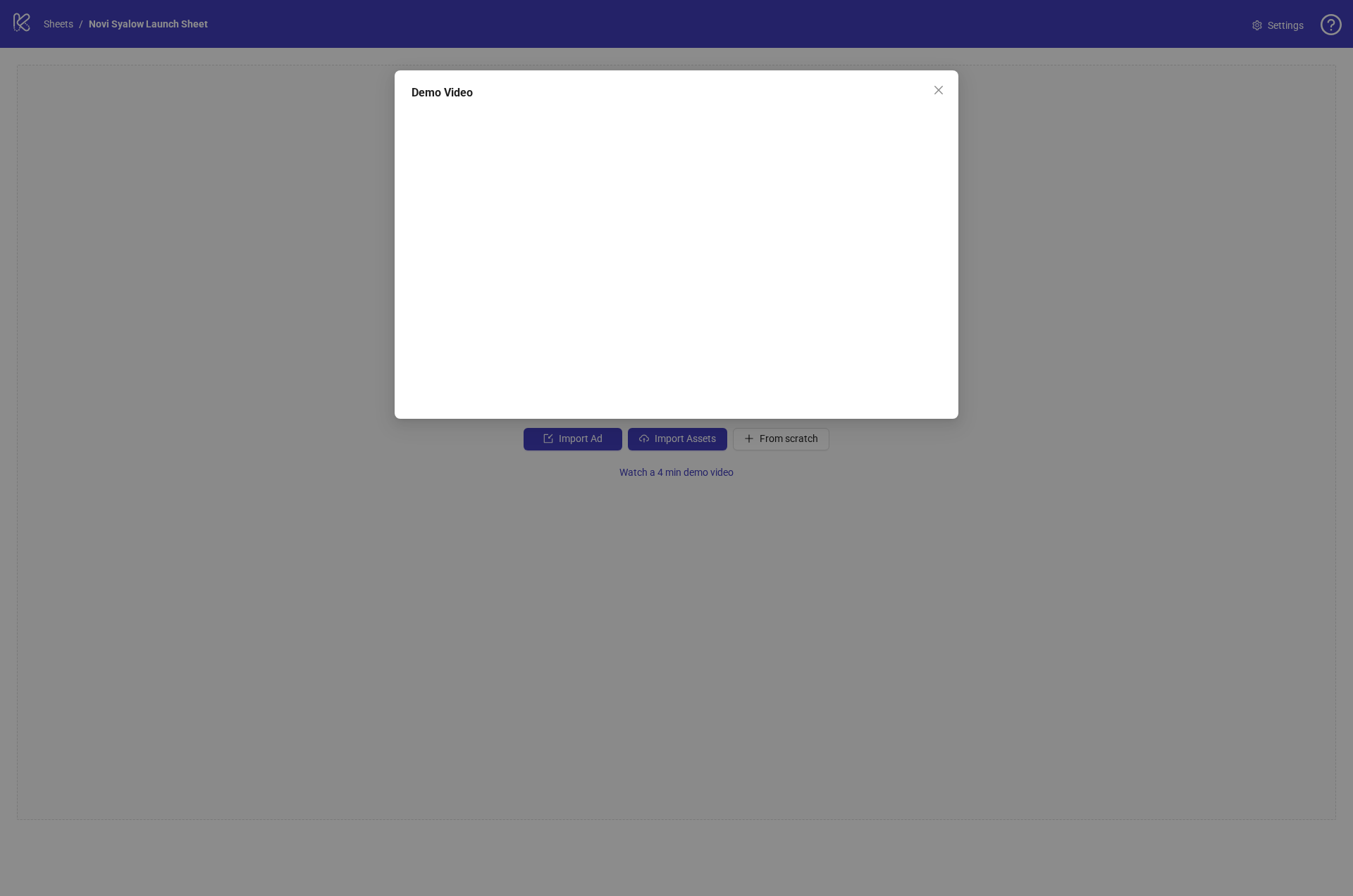
click at [1100, 271] on div "Demo Video" at bounding box center [676, 448] width 1353 height 896
click at [936, 85] on icon "close" at bounding box center [938, 90] width 11 height 11
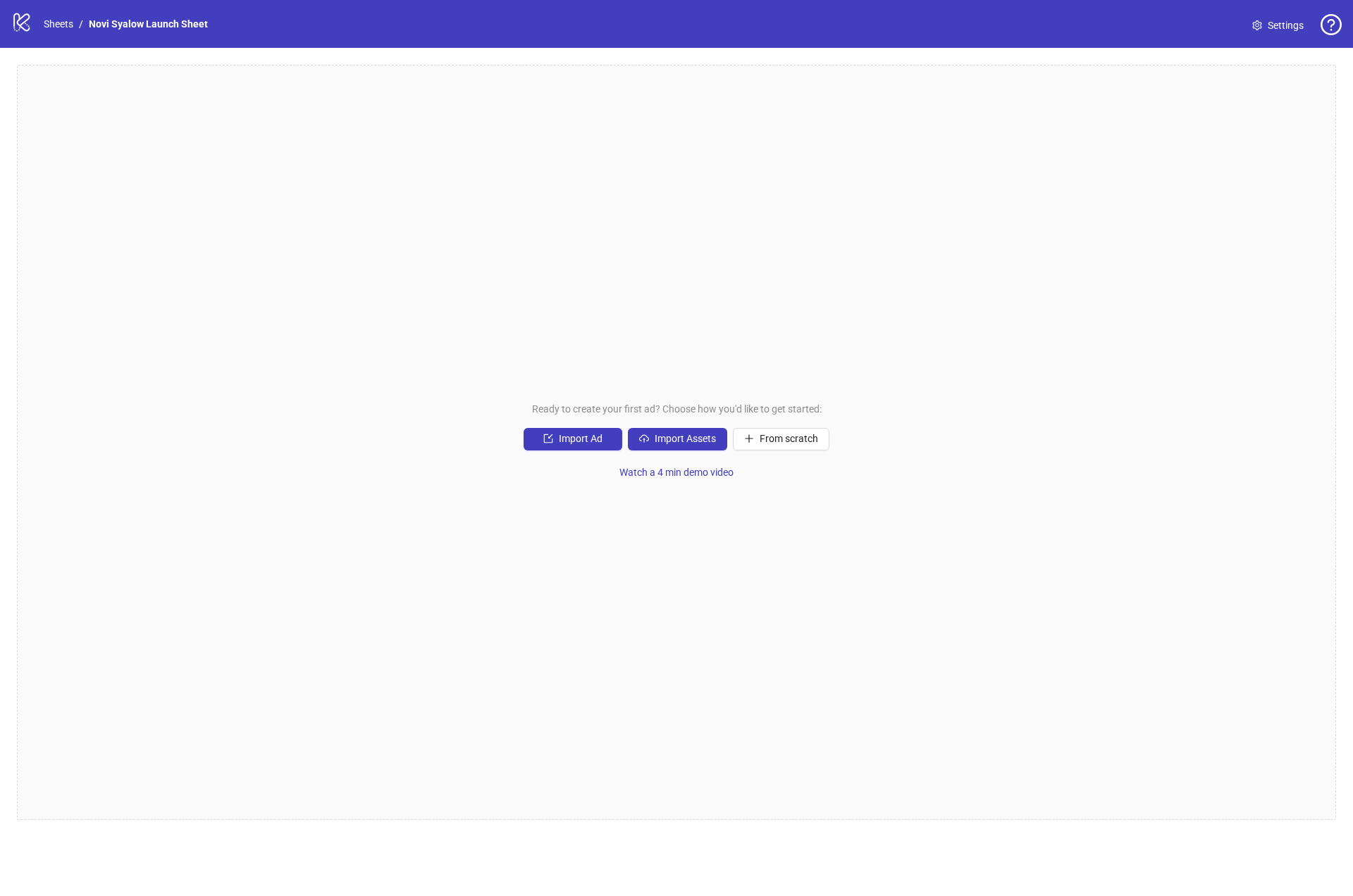
click at [1040, 190] on div "Ready to create your first ad? Choose how you'd like to get started: Import Ad …" at bounding box center [676, 443] width 1318 height 755
